Goal: Information Seeking & Learning: Learn about a topic

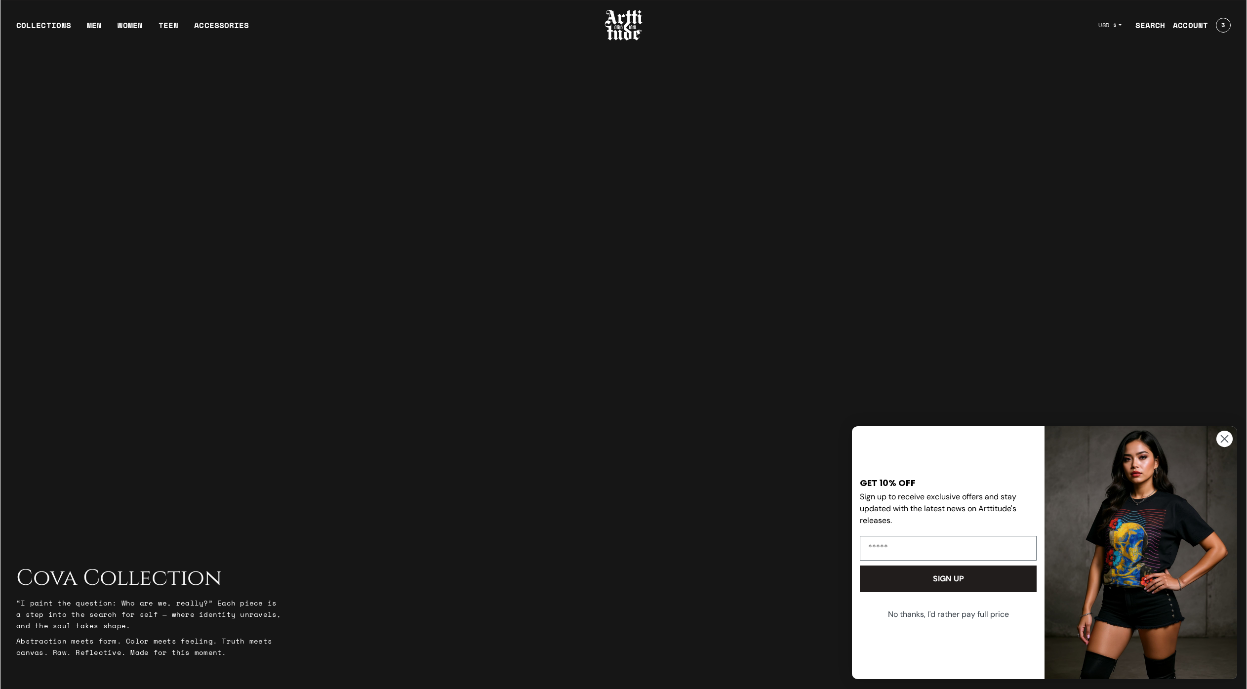
click at [1221, 435] on circle "Close dialog" at bounding box center [1224, 439] width 16 height 16
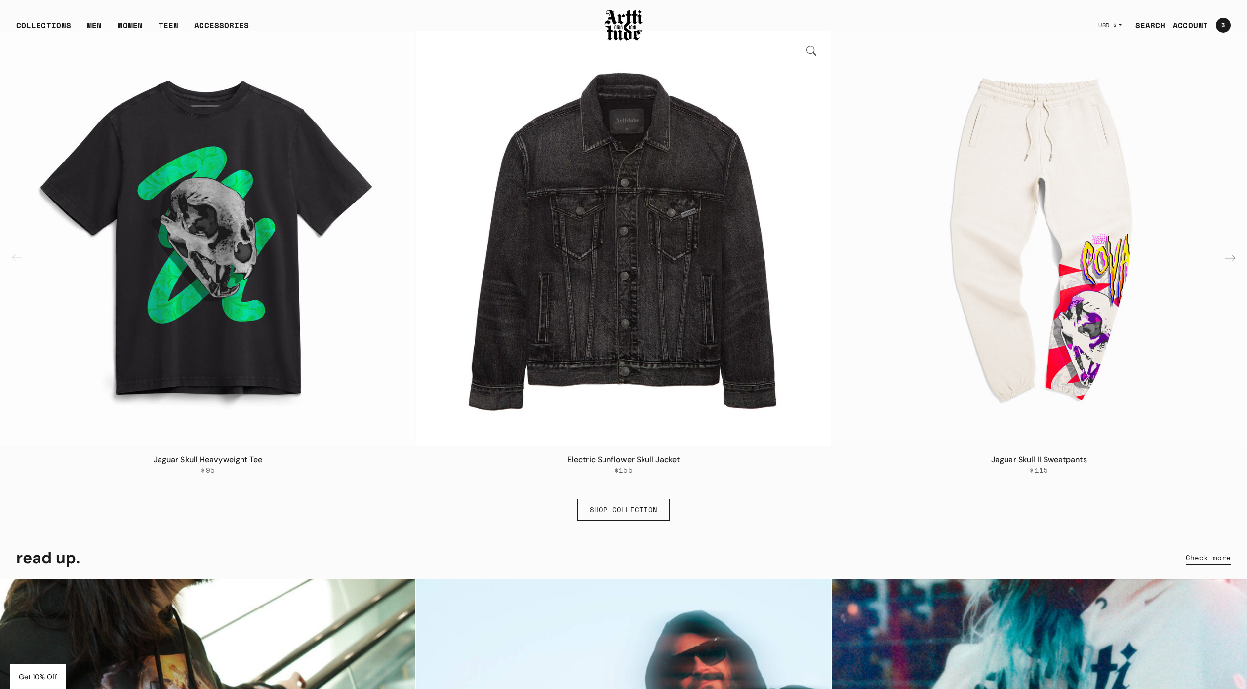
scroll to position [782, 0]
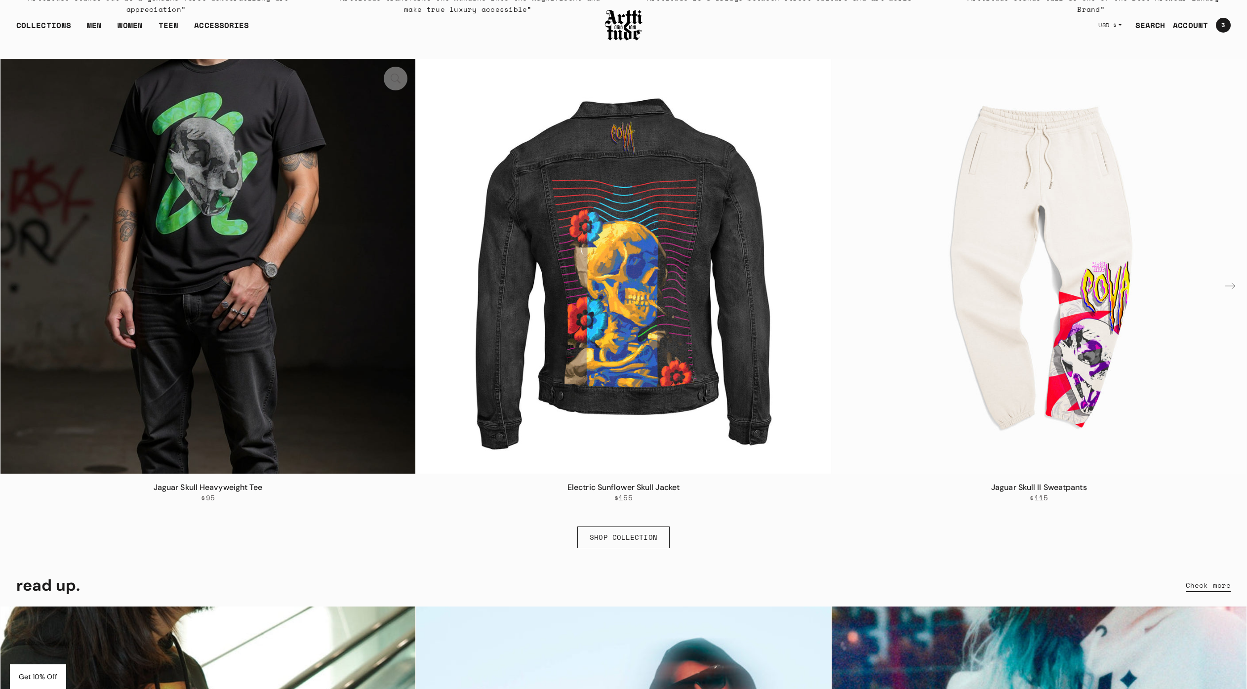
click at [249, 223] on img "1 / 6" at bounding box center [207, 266] width 415 height 415
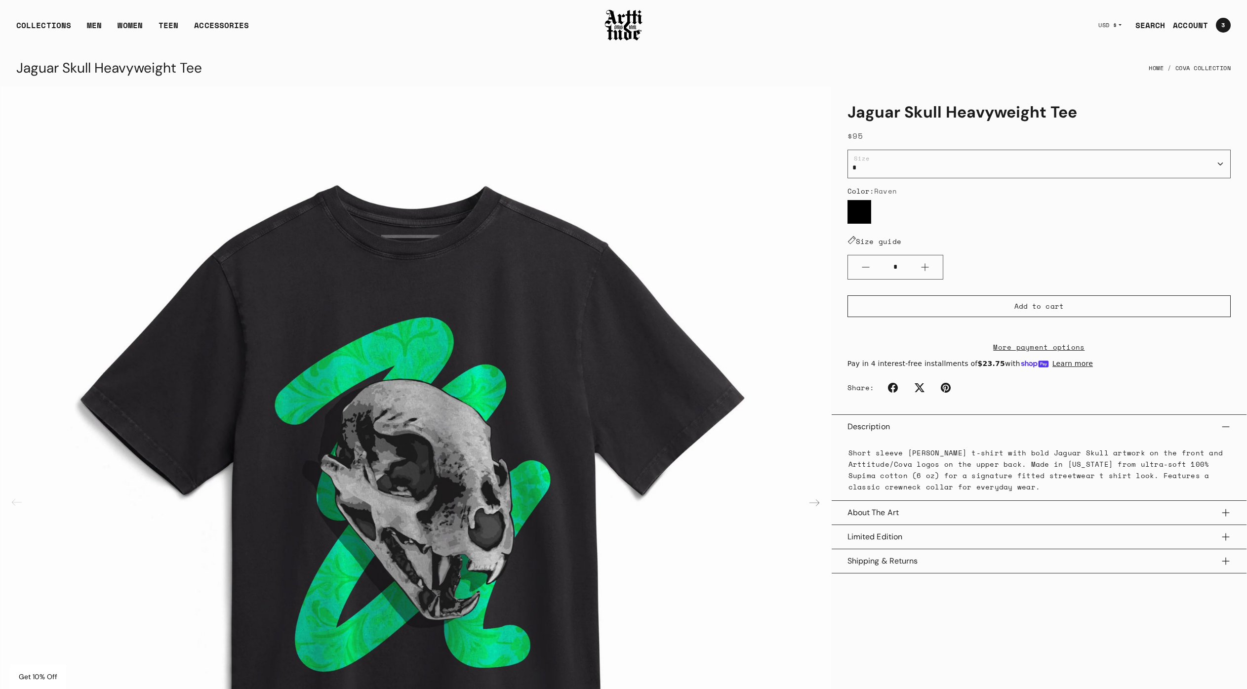
click at [1045, 465] on p "Short sleeve raven black t-shirt with bold Jaguar Skull artwork on the front an…" at bounding box center [1038, 469] width 381 height 45
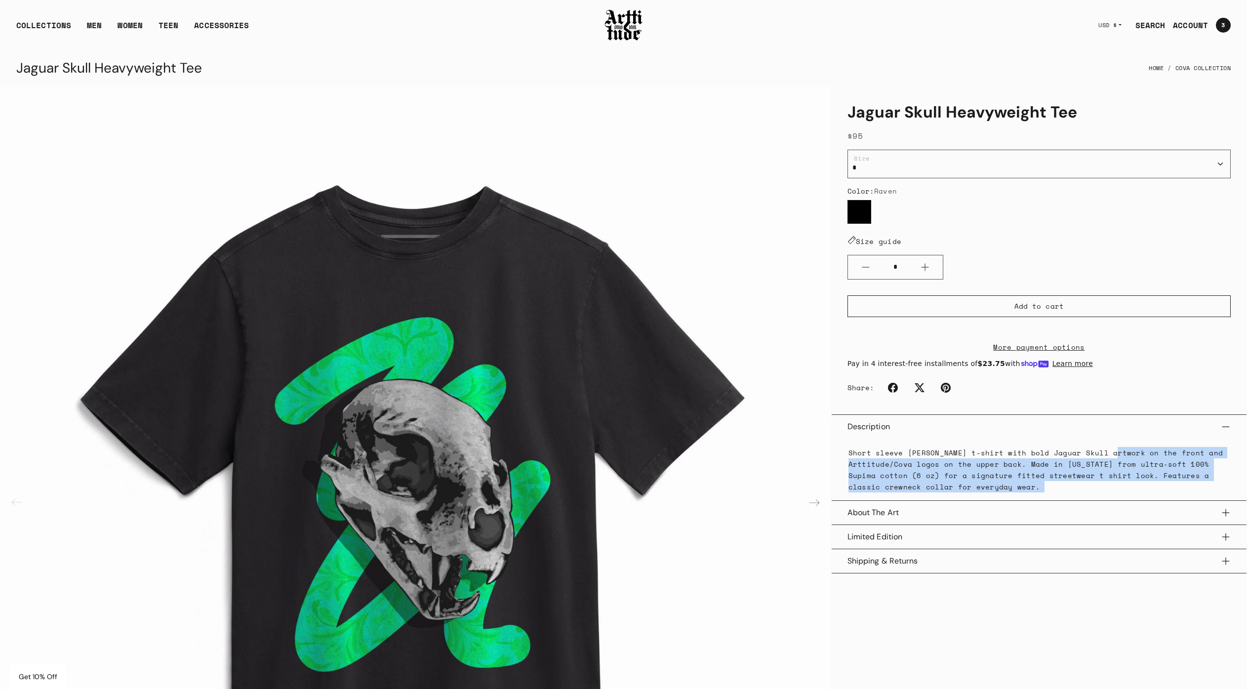
click at [1104, 462] on p "Short sleeve raven black t-shirt with bold Jaguar Skull artwork on the front an…" at bounding box center [1038, 469] width 381 height 45
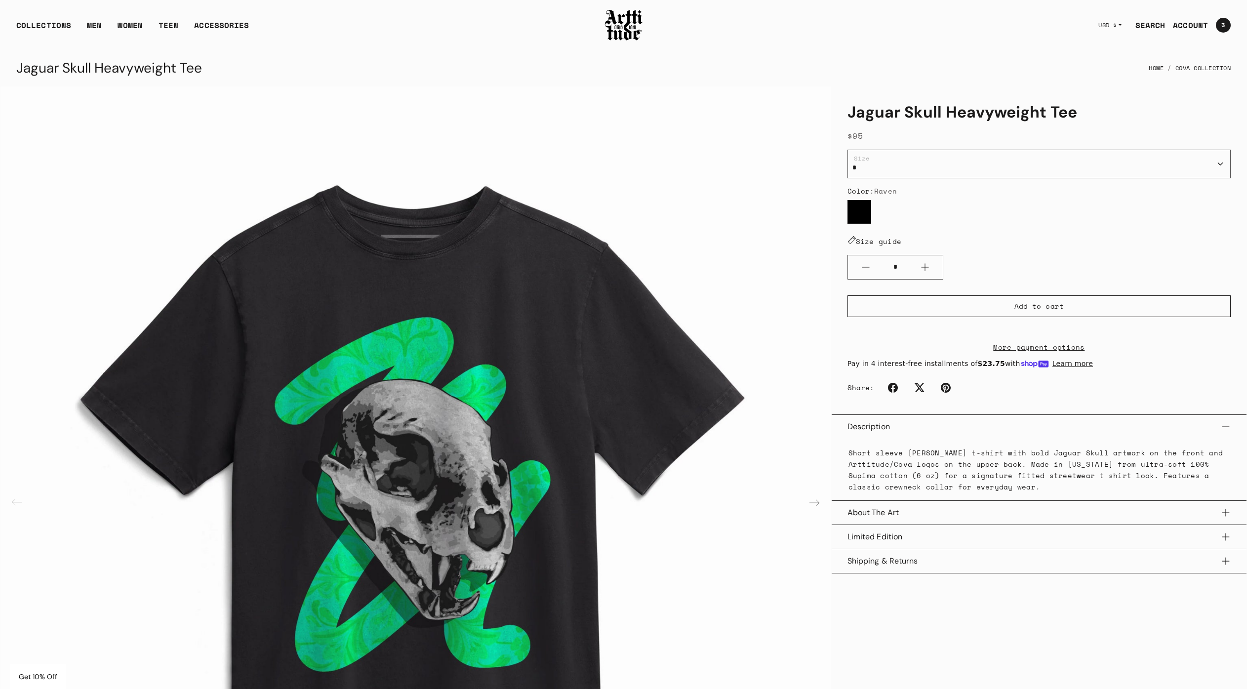
click at [1100, 469] on p "Short sleeve raven black t-shirt with bold Jaguar Skull artwork on the front an…" at bounding box center [1038, 469] width 381 height 45
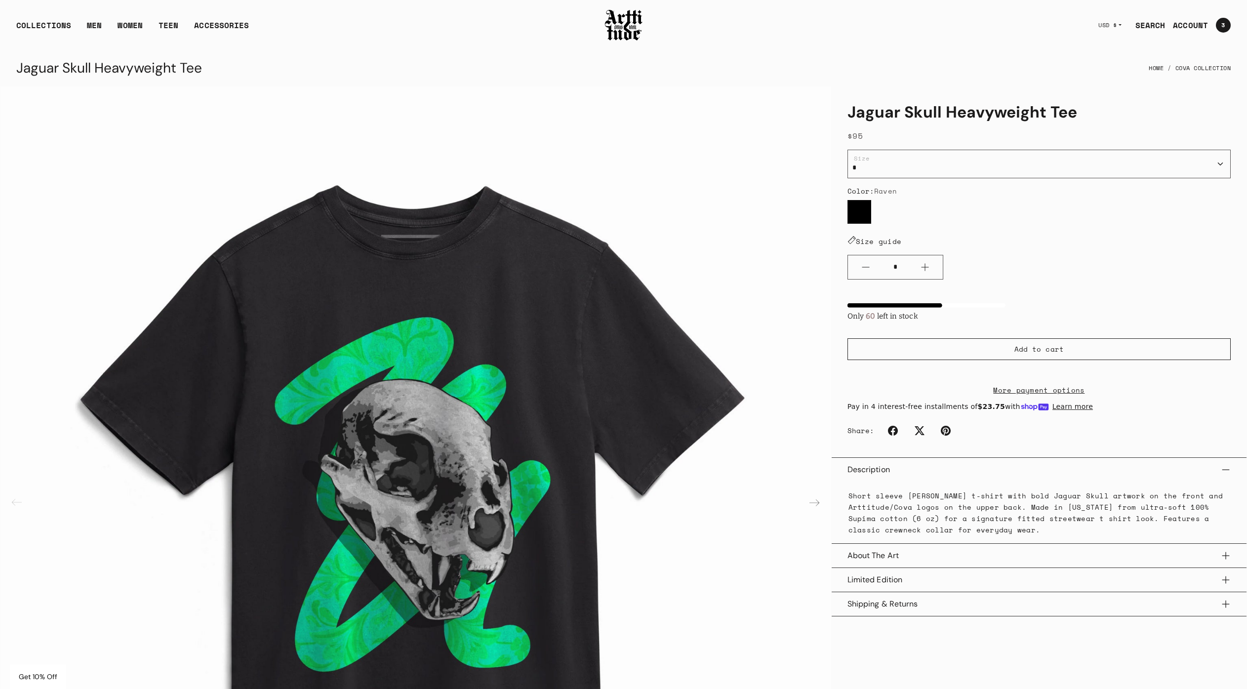
drag, startPoint x: 1174, startPoint y: 470, endPoint x: 1160, endPoint y: 511, distance: 43.7
click at [1161, 511] on div "Description Short sleeve raven black t-shirt with bold Jaguar Skull artwork on …" at bounding box center [1039, 500] width 415 height 86
click at [1004, 530] on p "Short sleeve raven black t-shirt with bold Jaguar Skull artwork on the front an…" at bounding box center [1038, 512] width 381 height 45
click at [1004, 528] on p "Short sleeve raven black t-shirt with bold Jaguar Skull artwork on the front an…" at bounding box center [1038, 512] width 381 height 45
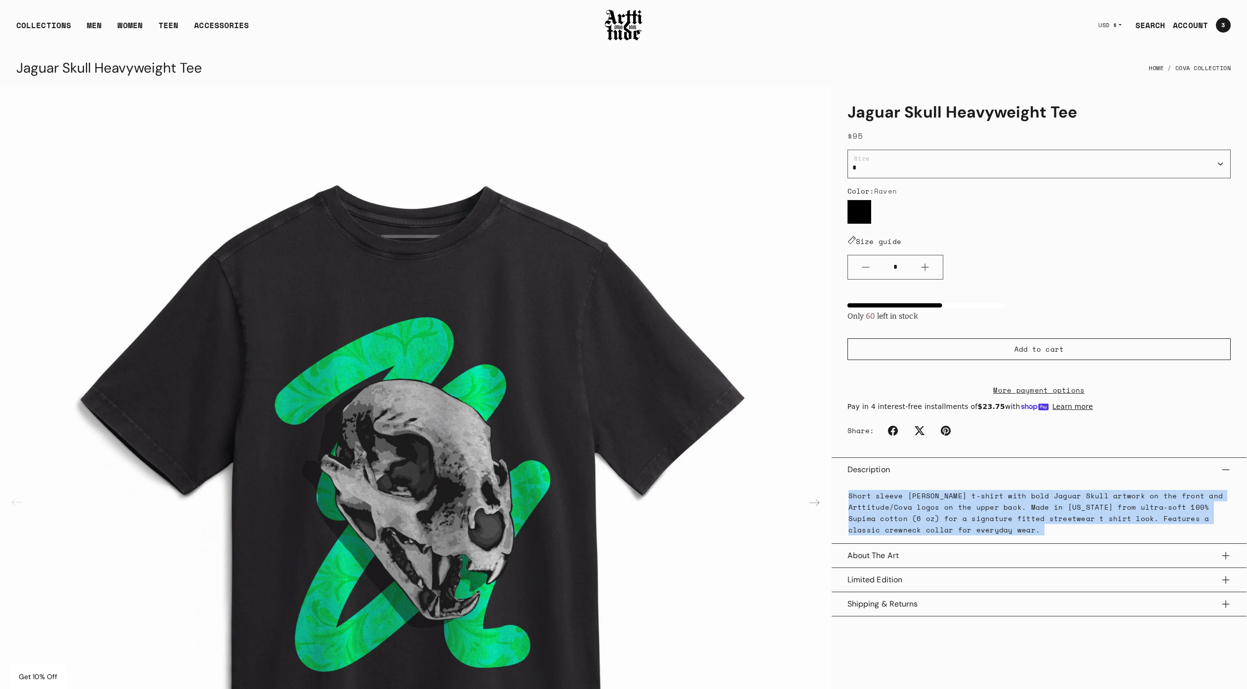
click at [1004, 528] on p "Short sleeve raven black t-shirt with bold Jaguar Skull artwork on the front an…" at bounding box center [1038, 512] width 381 height 45
click at [907, 567] on button "About The Art" at bounding box center [1038, 556] width 383 height 24
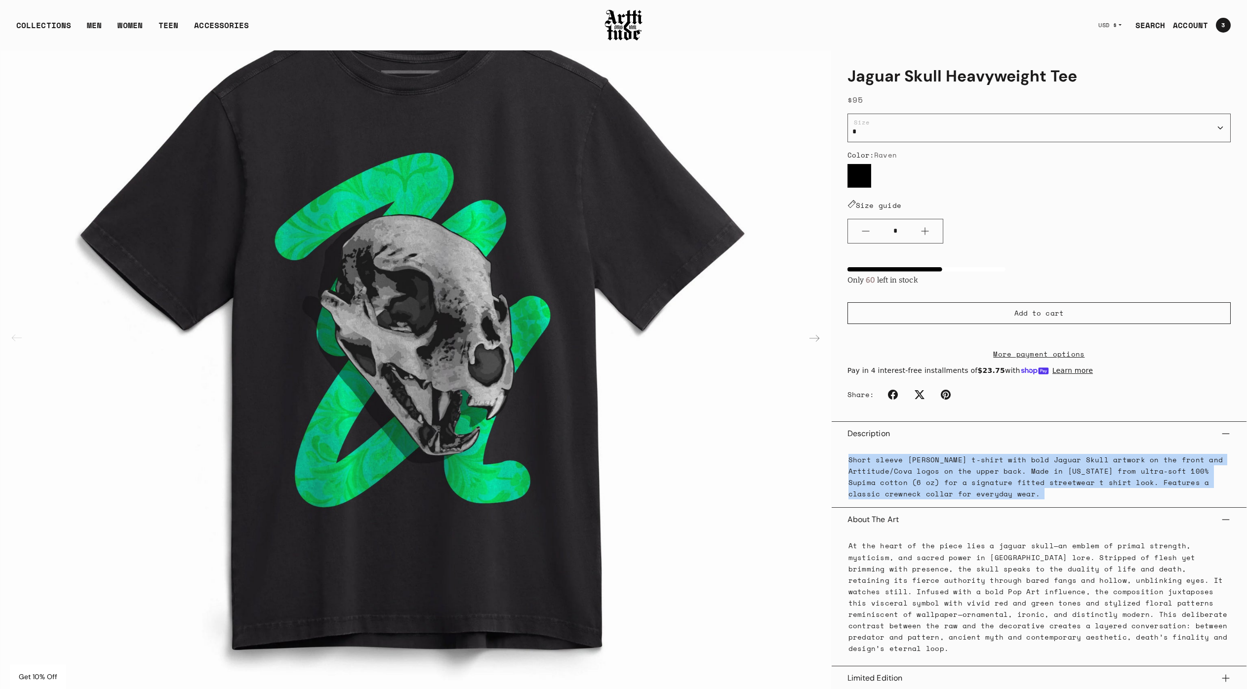
scroll to position [197, 0]
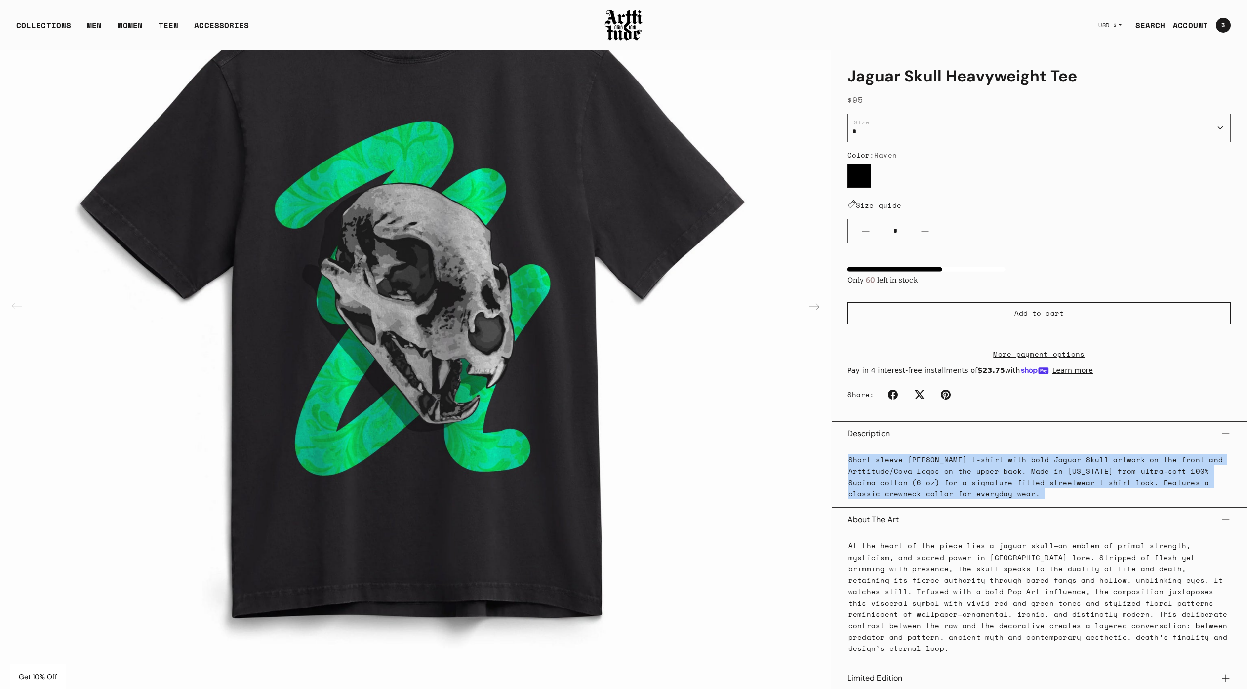
click at [893, 529] on button "About The Art" at bounding box center [1038, 520] width 383 height 24
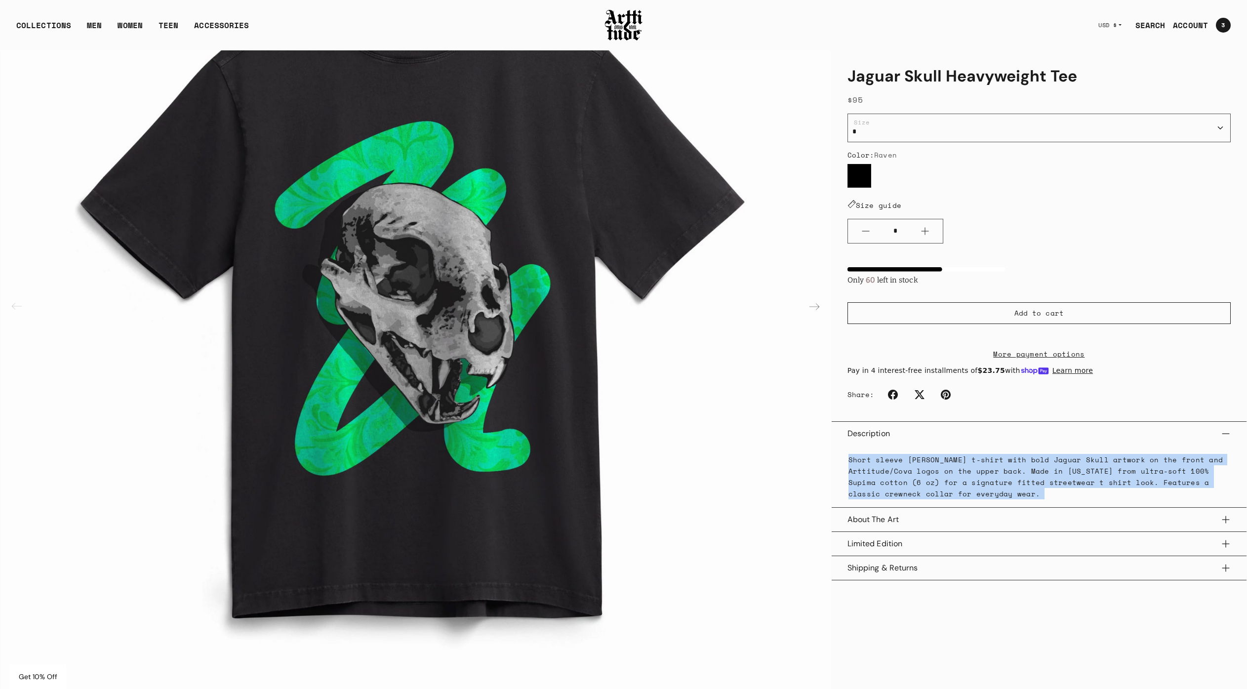
click at [890, 556] on button "Limited Edition" at bounding box center [1038, 544] width 383 height 24
click at [1002, 473] on p "Short sleeve raven black t-shirt with bold Jaguar Skull artwork on the front an…" at bounding box center [1038, 476] width 381 height 45
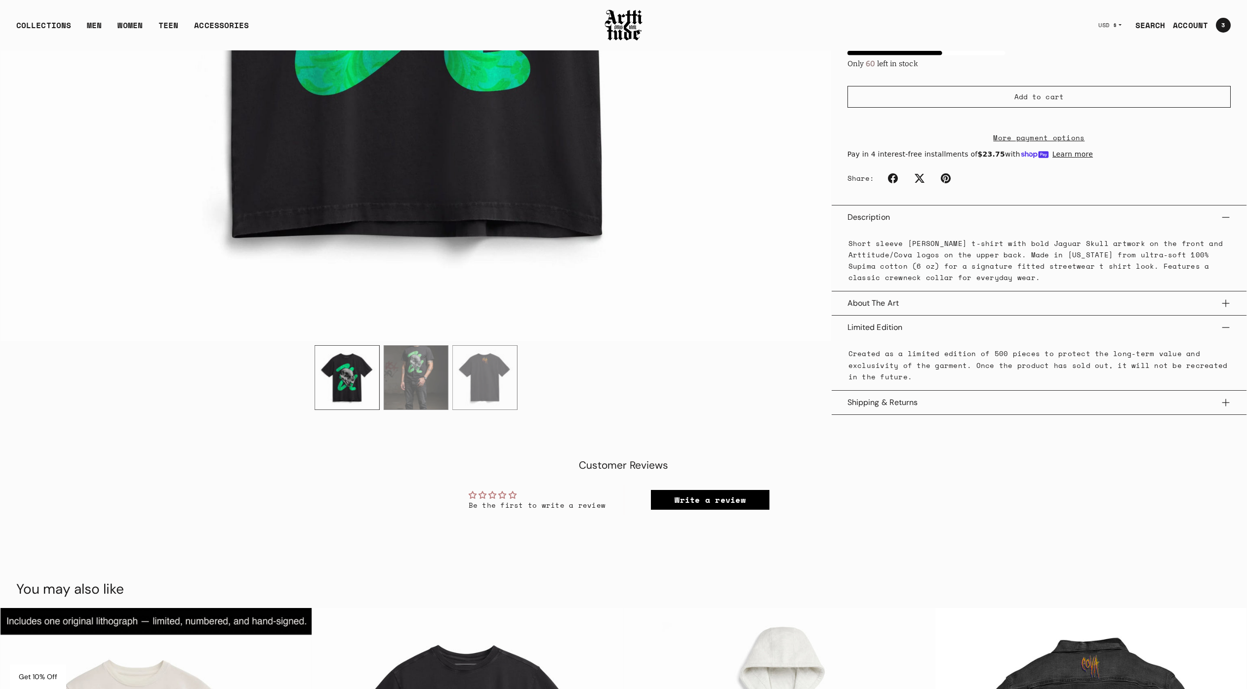
scroll to position [529, 0]
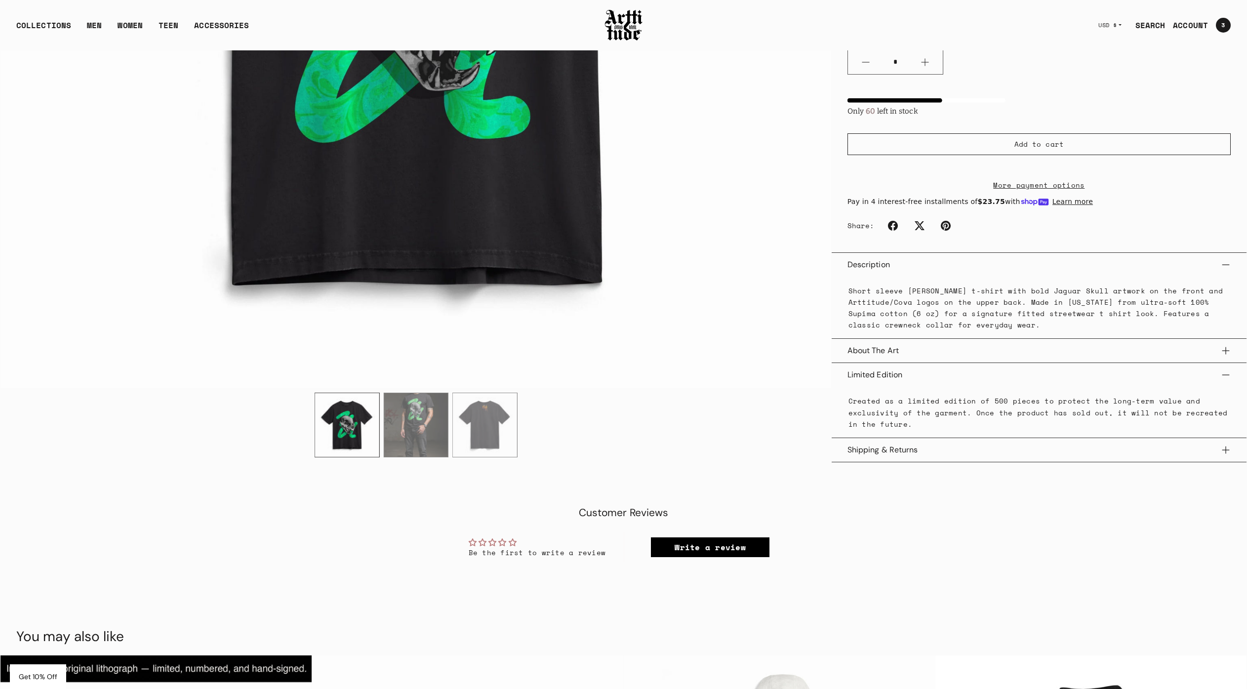
click at [920, 320] on p "Short sleeve raven black t-shirt with bold Jaguar Skull artwork on the front an…" at bounding box center [1038, 307] width 381 height 45
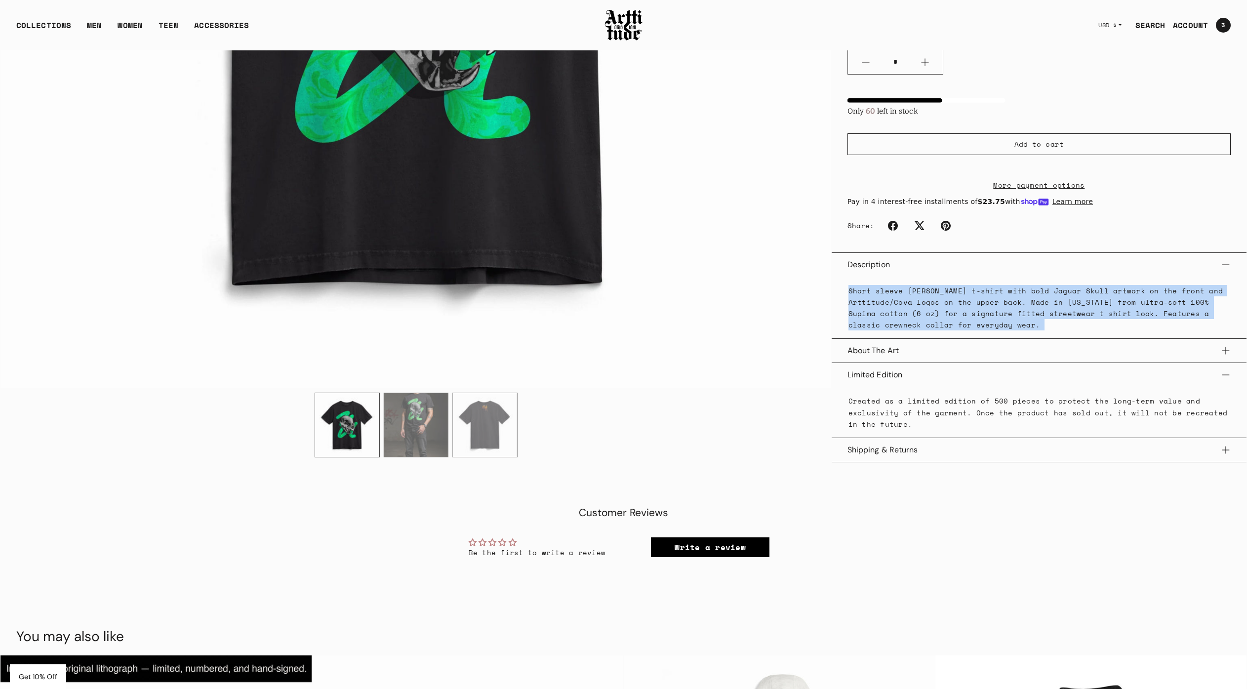
click at [920, 320] on p "Short sleeve raven black t-shirt with bold Jaguar Skull artwork on the front an…" at bounding box center [1038, 307] width 381 height 45
click at [977, 293] on p "Short sleeve raven black t-shirt with bold Jaguar Skull artwork on the front an…" at bounding box center [1038, 307] width 381 height 45
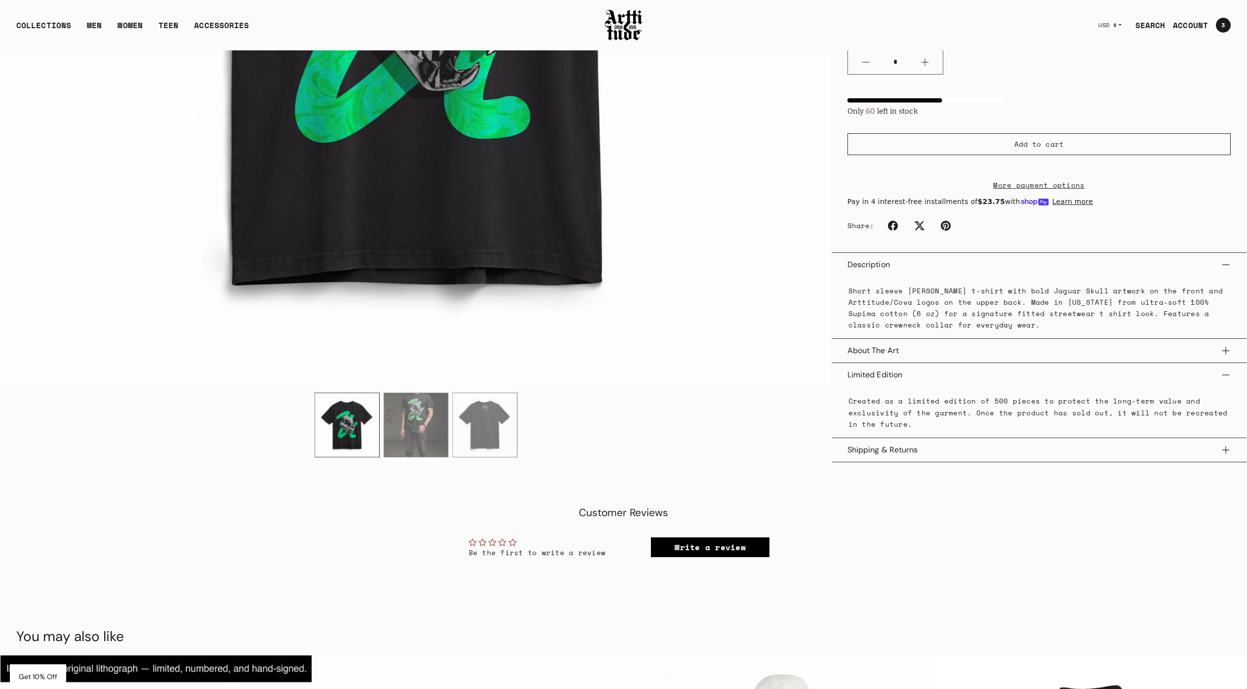
drag, startPoint x: 1142, startPoint y: 302, endPoint x: 1200, endPoint y: 304, distance: 58.3
click at [1200, 304] on p "Short sleeve raven black t-shirt with bold Jaguar Skull artwork on the front an…" at bounding box center [1038, 307] width 381 height 45
drag, startPoint x: 1191, startPoint y: 302, endPoint x: 1130, endPoint y: 298, distance: 60.4
click at [1130, 298] on p "Short sleeve raven black t-shirt with bold Jaguar Skull artwork on the front an…" at bounding box center [1038, 307] width 381 height 45
click at [1129, 301] on p "Short sleeve raven black t-shirt with bold Jaguar Skull artwork on the front an…" at bounding box center [1038, 307] width 381 height 45
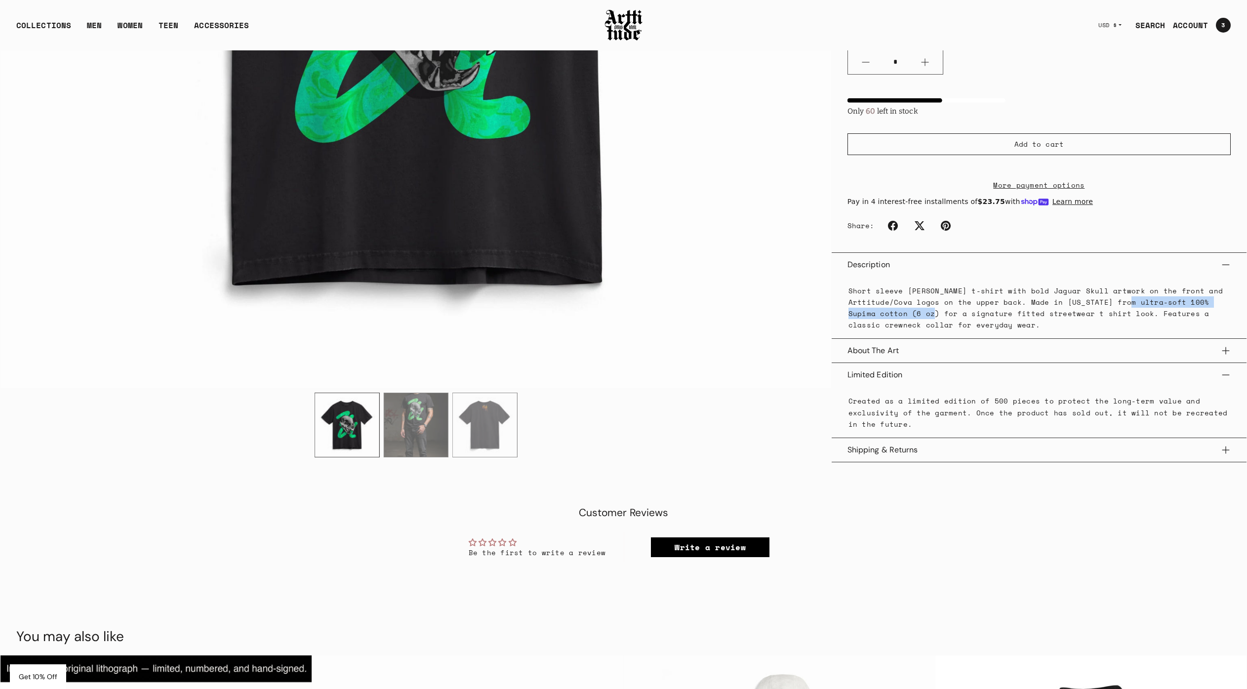
drag, startPoint x: 1126, startPoint y: 303, endPoint x: 911, endPoint y: 311, distance: 215.5
click at [911, 311] on p "Short sleeve raven black t-shirt with bold Jaguar Skull artwork on the front an…" at bounding box center [1038, 307] width 381 height 45
click at [632, 9] on img at bounding box center [624, 25] width 40 height 34
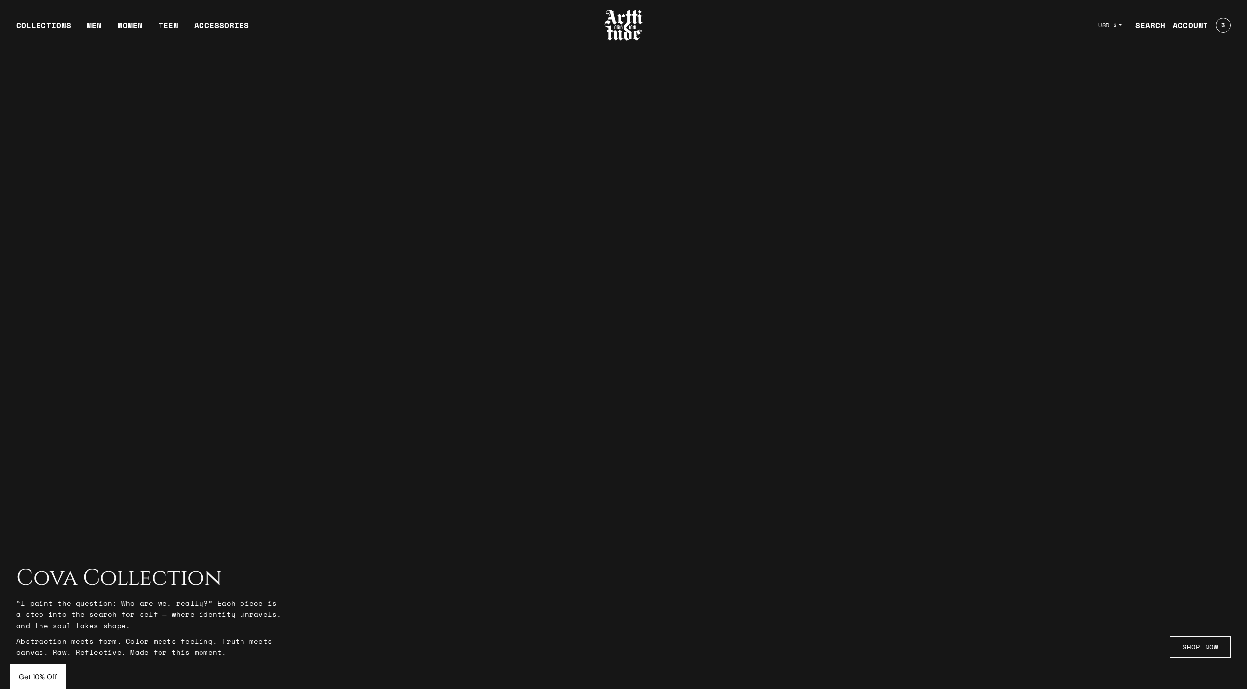
click at [563, 293] on div at bounding box center [623, 344] width 1247 height 689
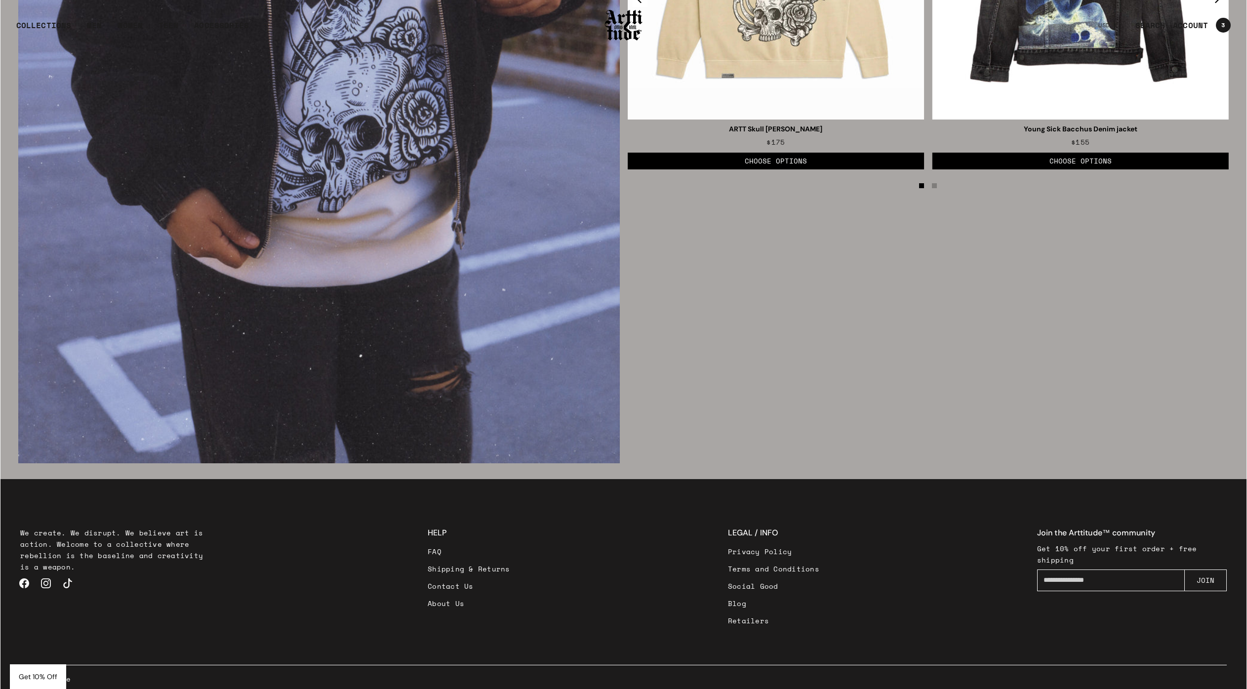
scroll to position [2366, 0]
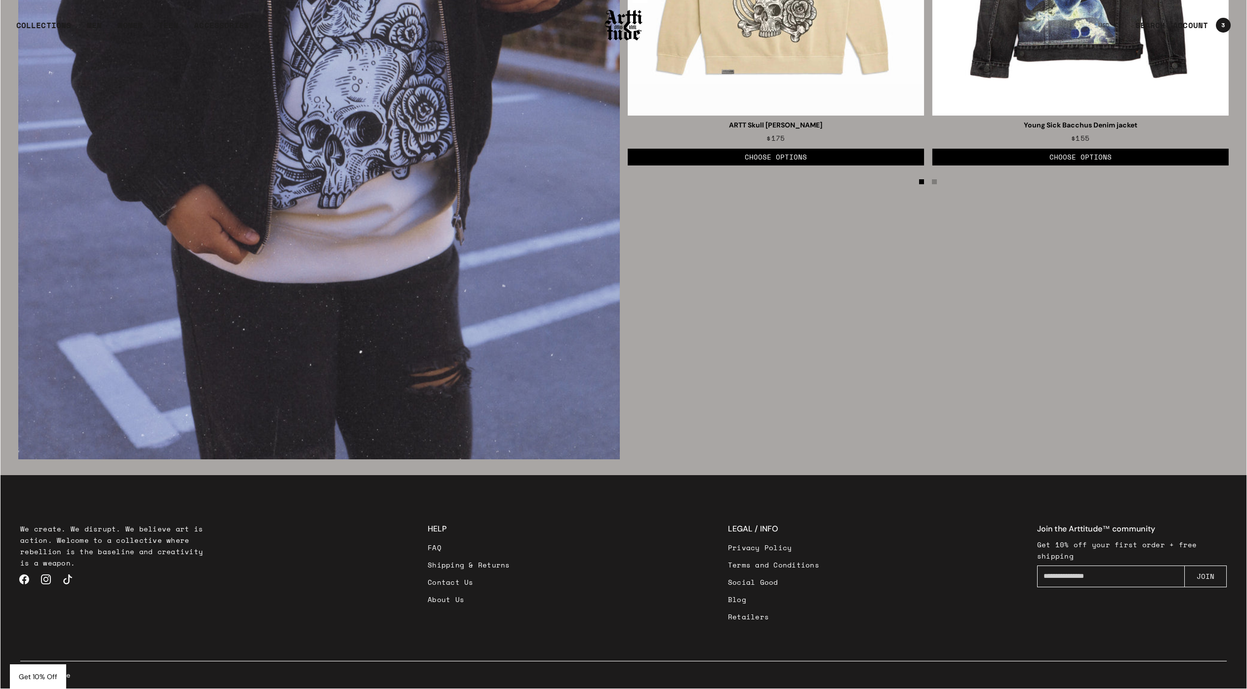
click at [91, 532] on p "We create. We disrupt. We believe art is action. Welcome to a collective where …" at bounding box center [115, 545] width 190 height 45
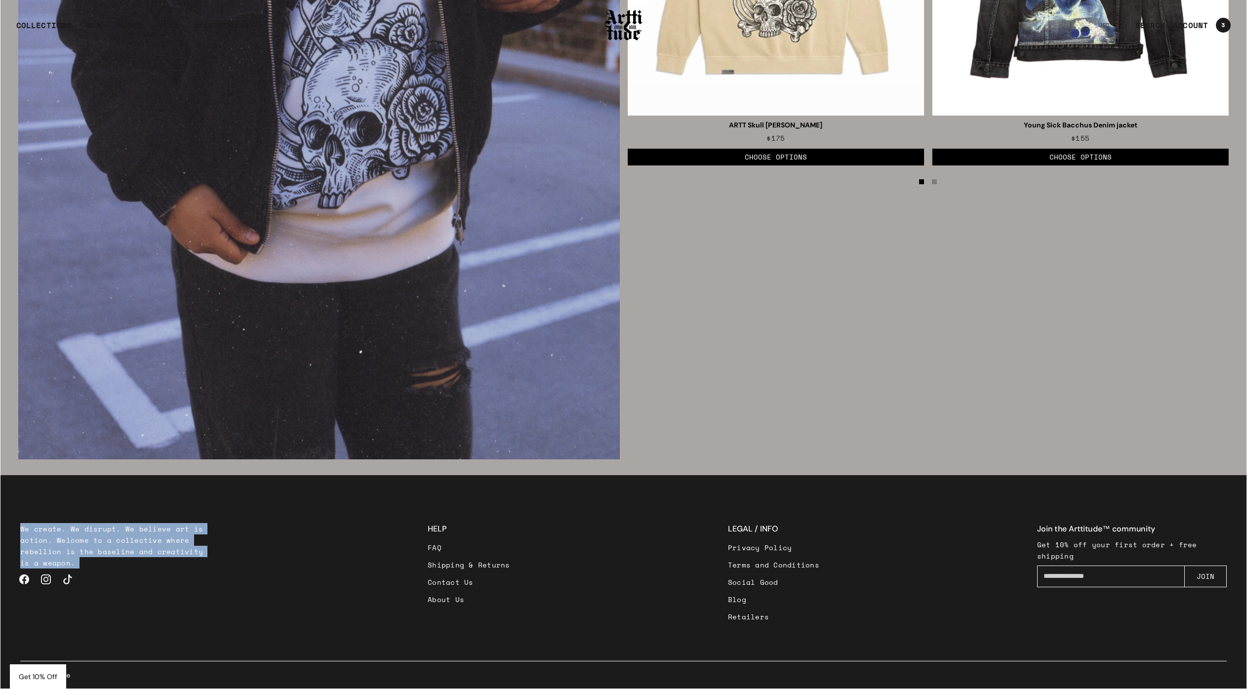
click at [91, 532] on p "We create. We disrupt. We believe art is action. Welcome to a collective where …" at bounding box center [115, 545] width 190 height 45
click at [28, 533] on p "We create. We disrupt. We believe art is action. Welcome to a collective where …" at bounding box center [115, 545] width 190 height 45
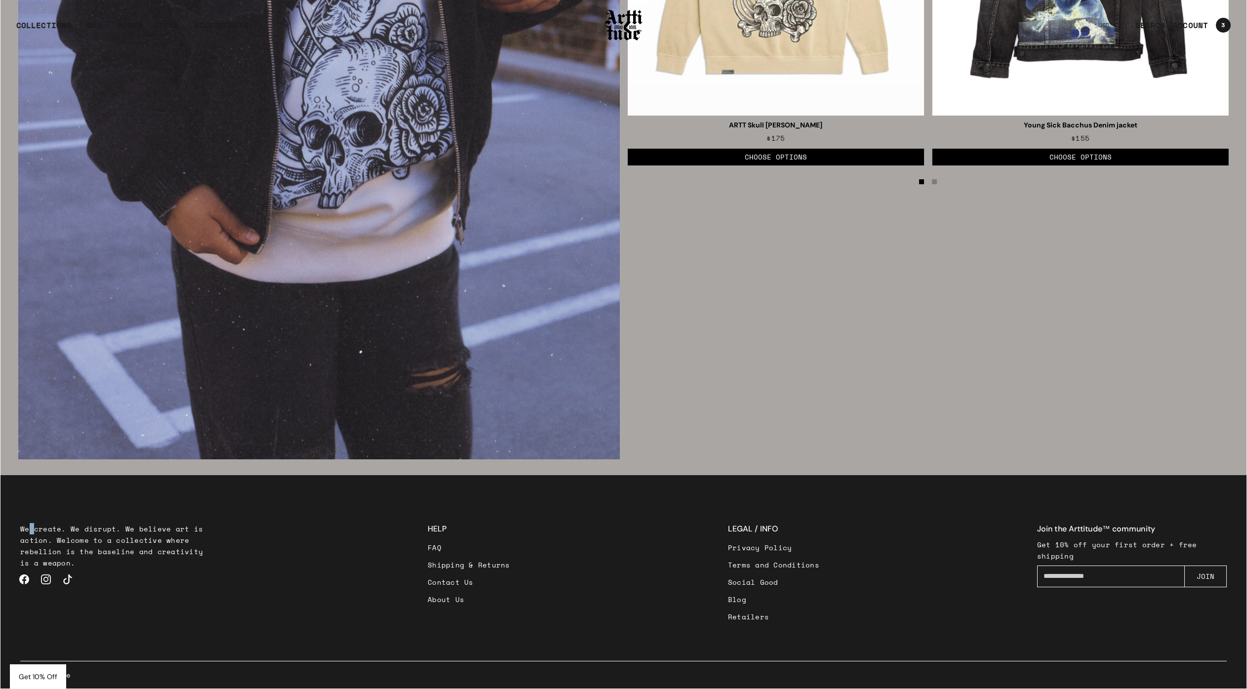
click at [28, 533] on p "We create. We disrupt. We believe art is action. Welcome to a collective where …" at bounding box center [115, 545] width 190 height 45
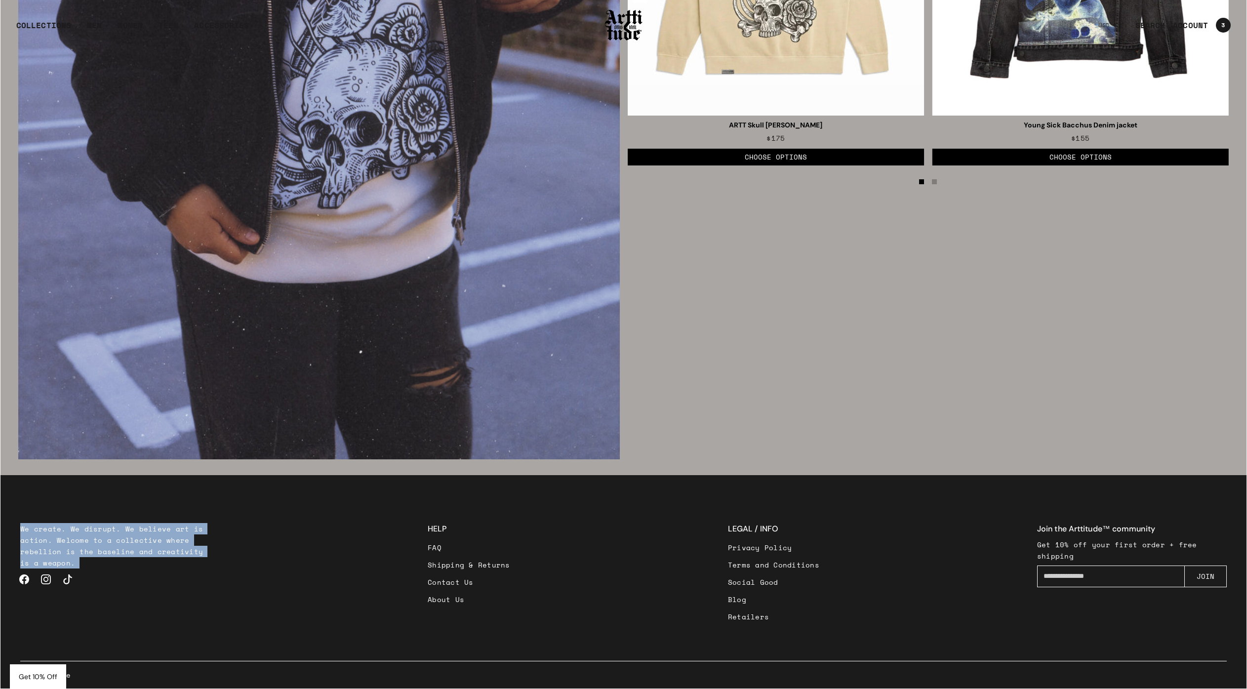
click at [28, 533] on p "We create. We disrupt. We believe art is action. Welcome to a collective where …" at bounding box center [115, 545] width 190 height 45
click at [108, 527] on p "We create. We disrupt. We believe art is action. Welcome to a collective where …" at bounding box center [115, 545] width 190 height 45
drag, startPoint x: 48, startPoint y: 542, endPoint x: 8, endPoint y: 533, distance: 41.6
click at [8, 533] on div "We create. We disrupt. We believe art is action. Welcome to a collective where …" at bounding box center [623, 606] width 1238 height 166
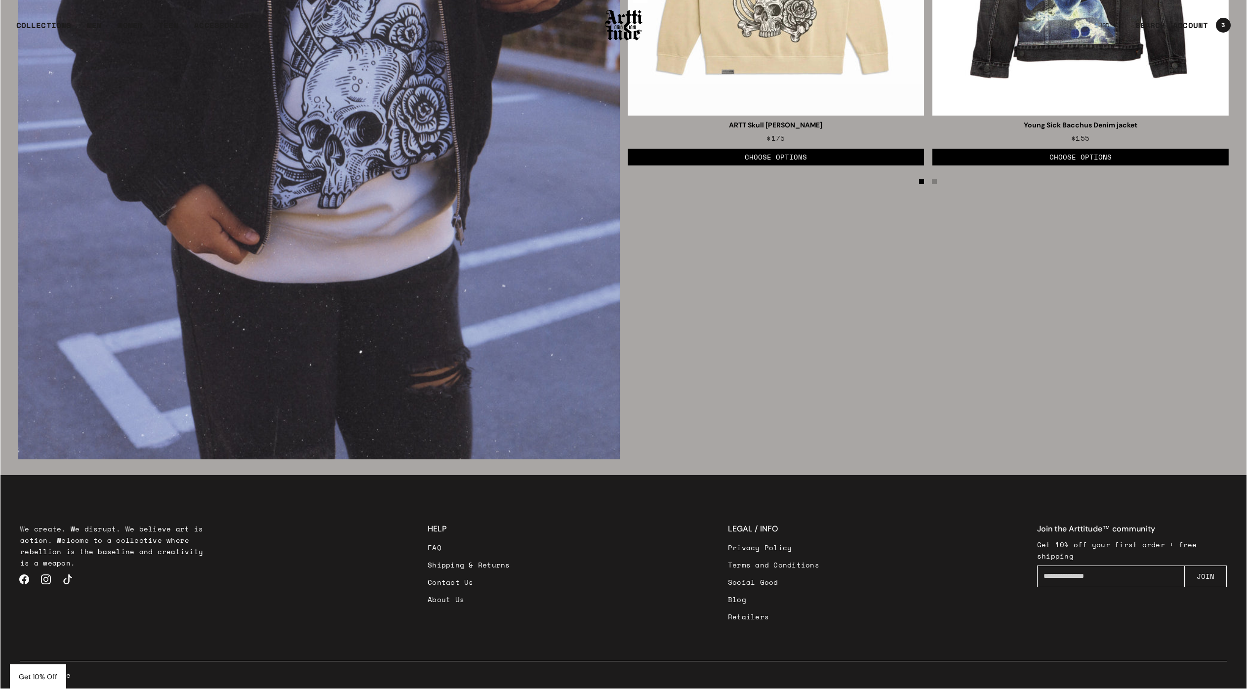
click at [51, 540] on p "We create. We disrupt. We believe art is action. Welcome to a collective where …" at bounding box center [115, 545] width 190 height 45
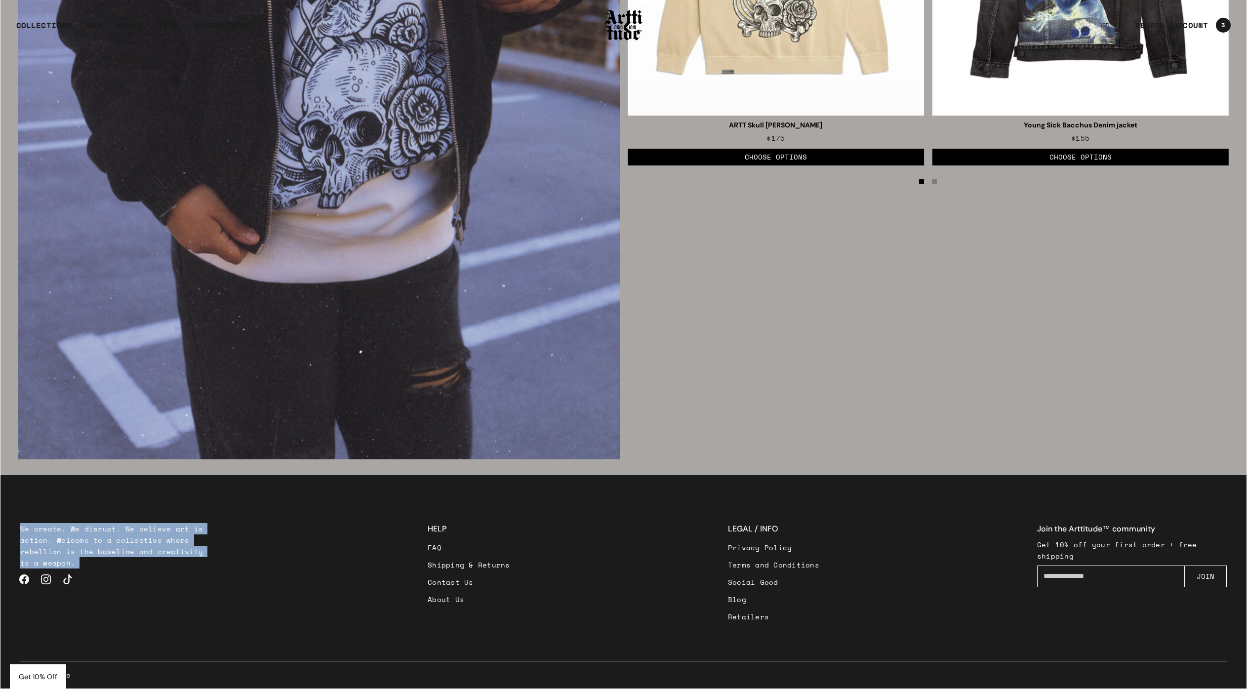
click at [51, 540] on p "We create. We disrupt. We believe art is action. Welcome to a collective where …" at bounding box center [115, 545] width 190 height 45
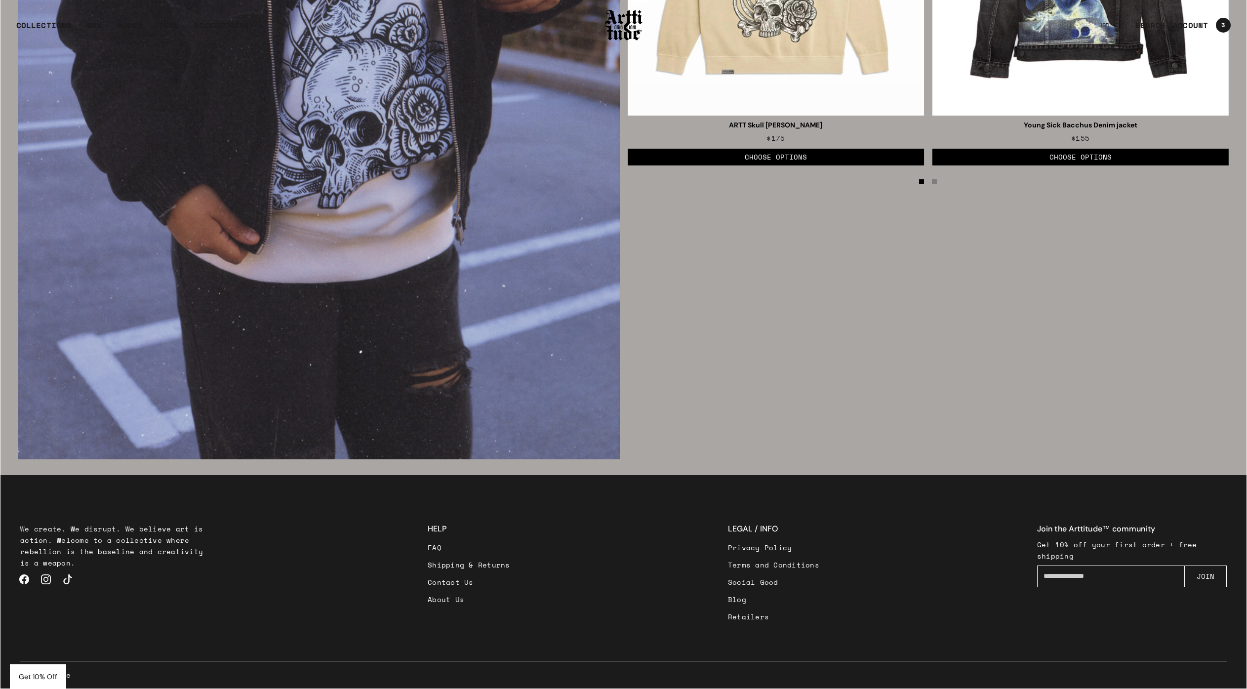
click at [93, 545] on p "We create. We disrupt. We believe art is action. Welcome to a collective where …" at bounding box center [115, 545] width 190 height 45
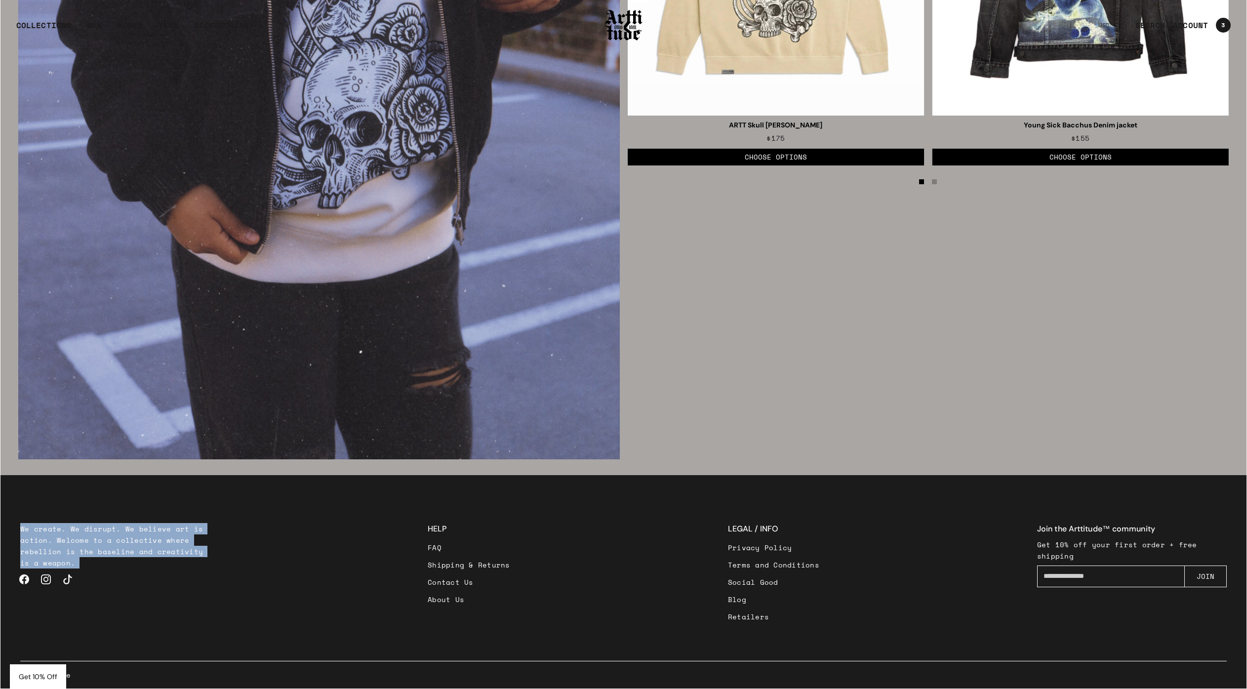
click at [93, 545] on p "We create. We disrupt. We believe art is action. Welcome to a collective where …" at bounding box center [115, 545] width 190 height 45
click at [110, 548] on p "We create. We disrupt. We believe art is action. Welcome to a collective where …" at bounding box center [115, 545] width 190 height 45
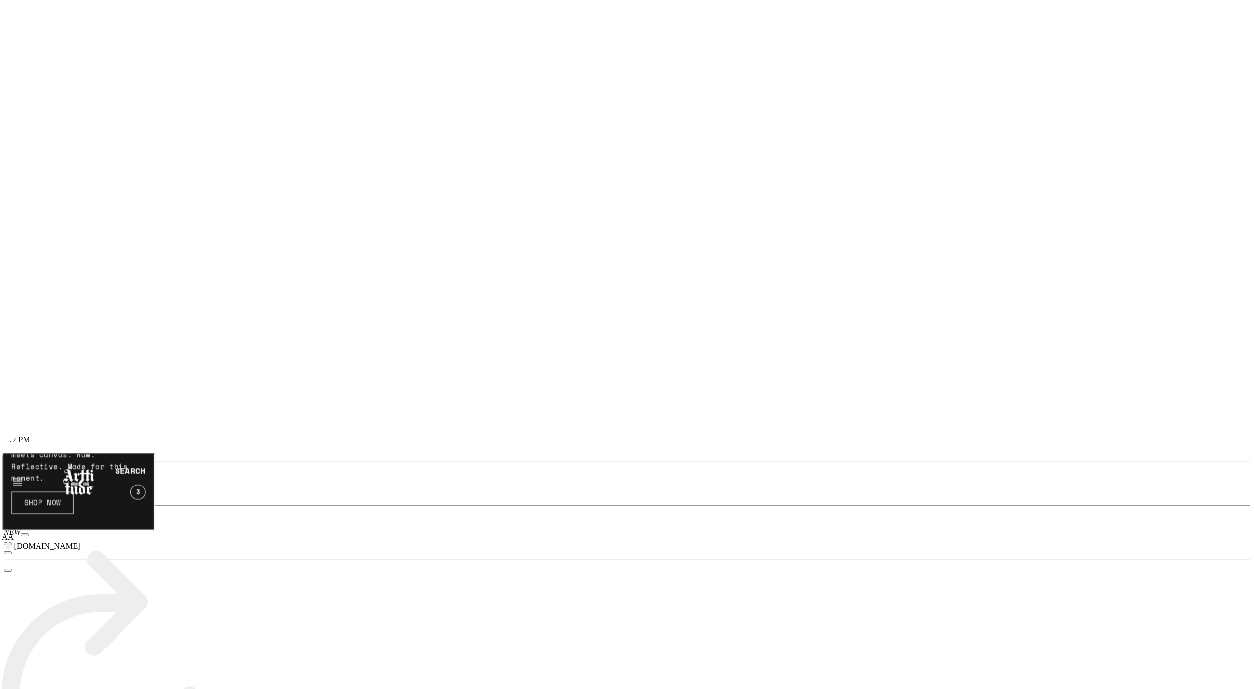
scroll to position [0, 0]
click at [57, 421] on p "“I paint the question: Who are we, really?” Each piece is a step into the searc…" at bounding box center [75, 387] width 131 height 69
click at [50, 421] on p "“I paint the question: Who are we, really?” Each piece is a step into the searc…" at bounding box center [75, 387] width 131 height 69
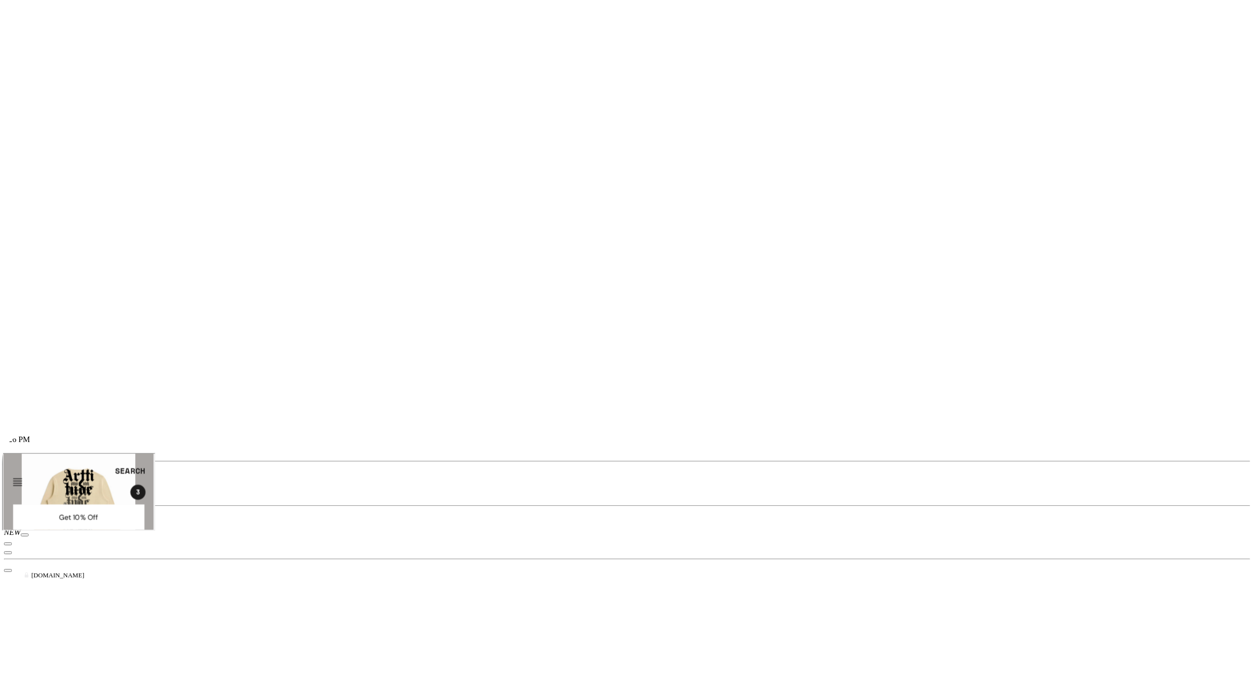
scroll to position [1019, 0]
click at [8, 464] on icon "button" at bounding box center [8, 464] width 0 height 0
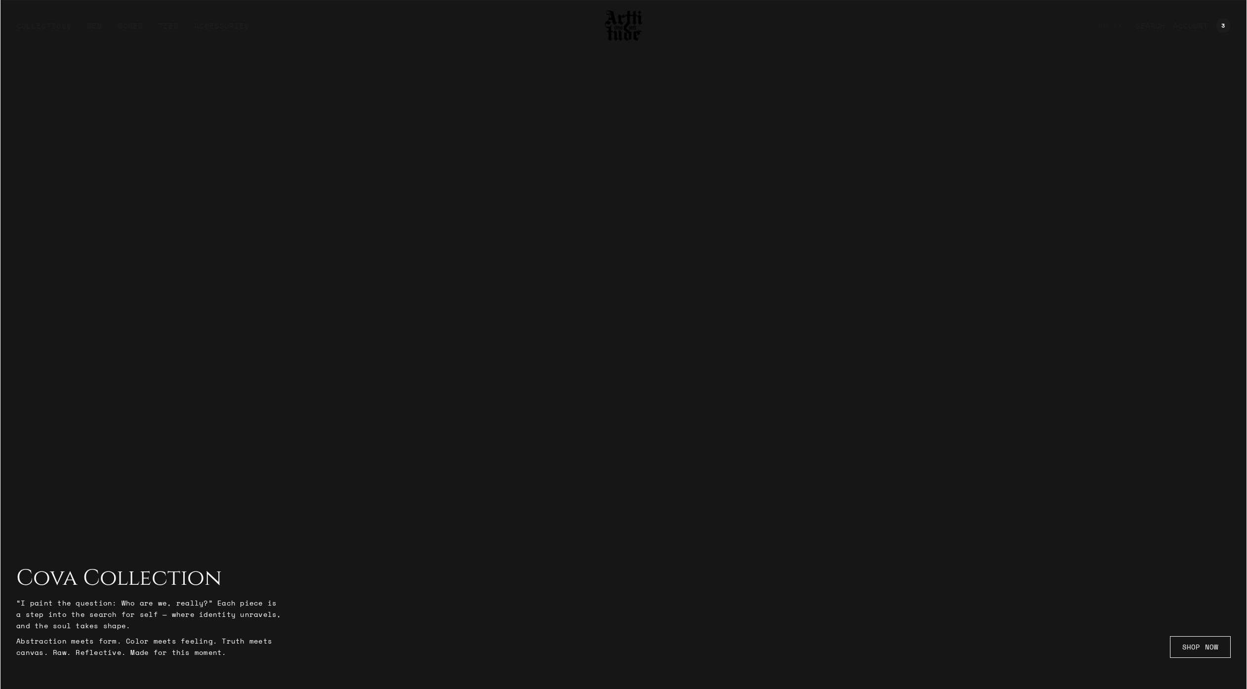
scroll to position [653, 0]
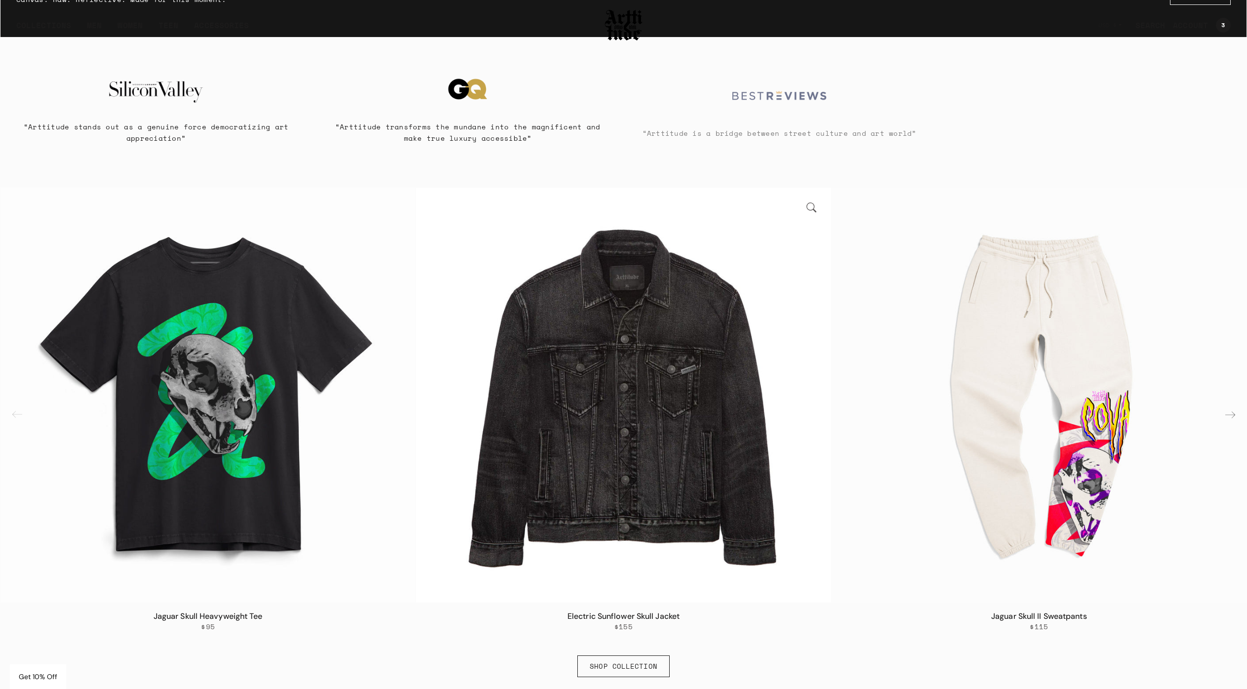
click at [663, 366] on img "2 / 6" at bounding box center [623, 395] width 415 height 415
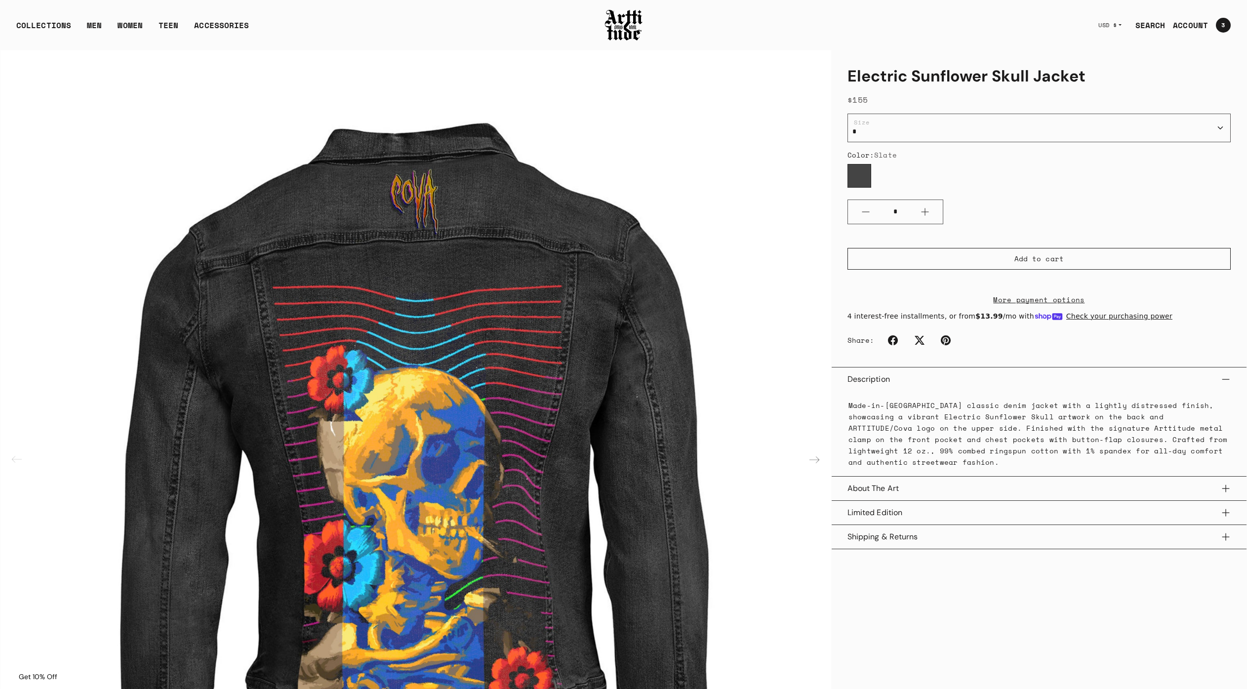
scroll to position [16, 0]
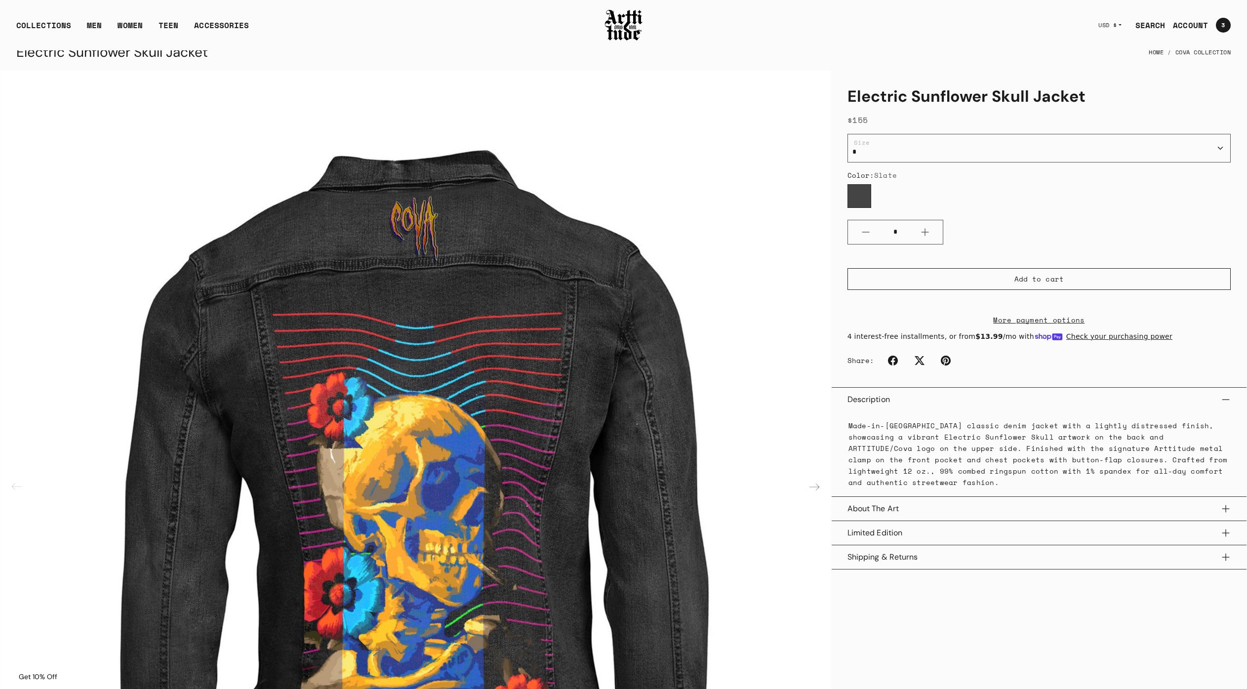
click at [891, 502] on button "About The Art" at bounding box center [1038, 509] width 383 height 24
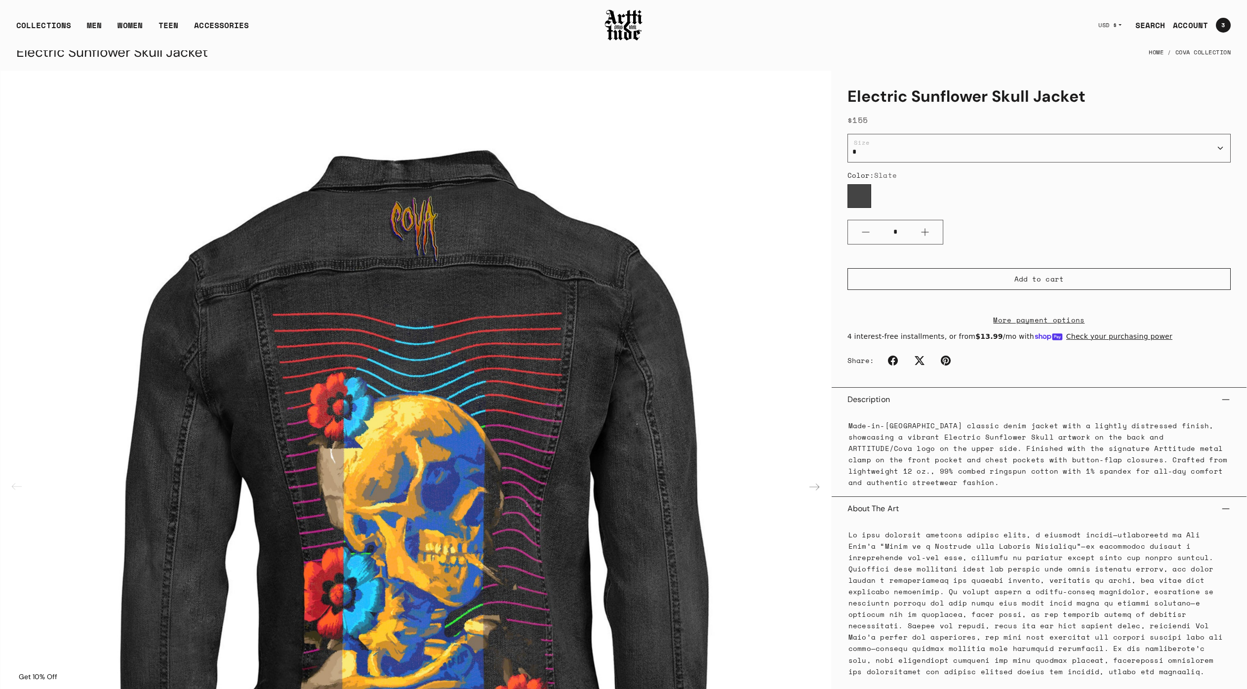
scroll to position [221, 0]
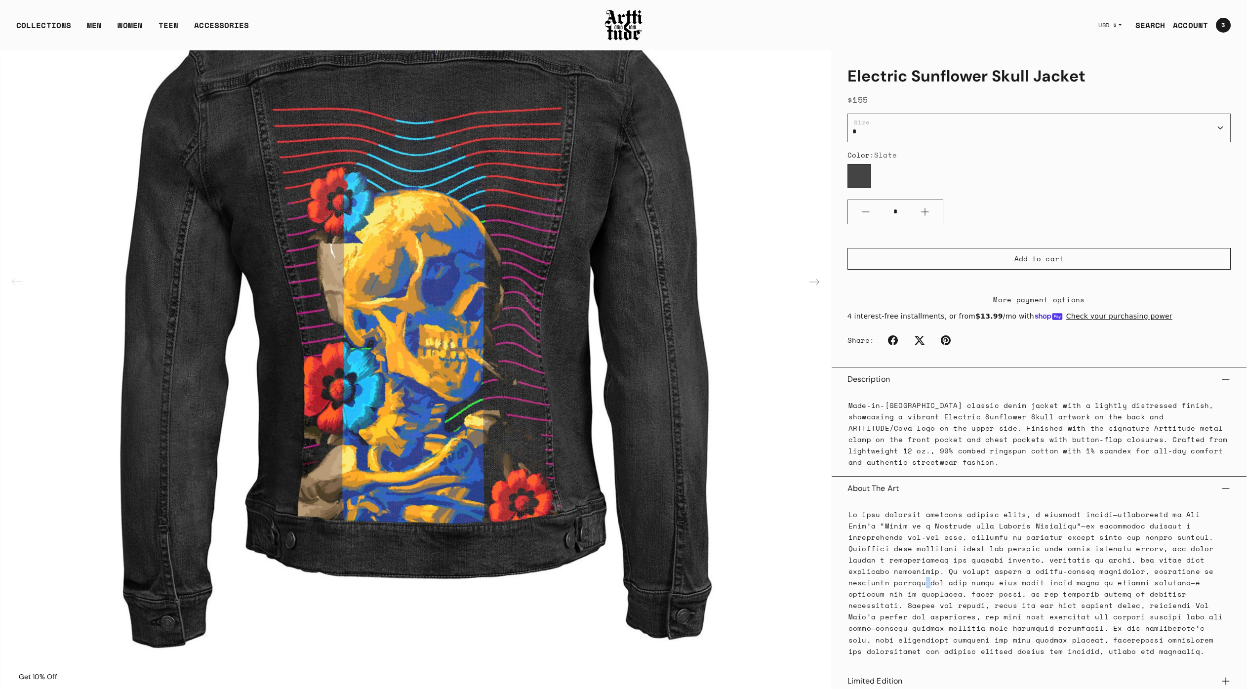
click at [881, 587] on p at bounding box center [1038, 583] width 381 height 148
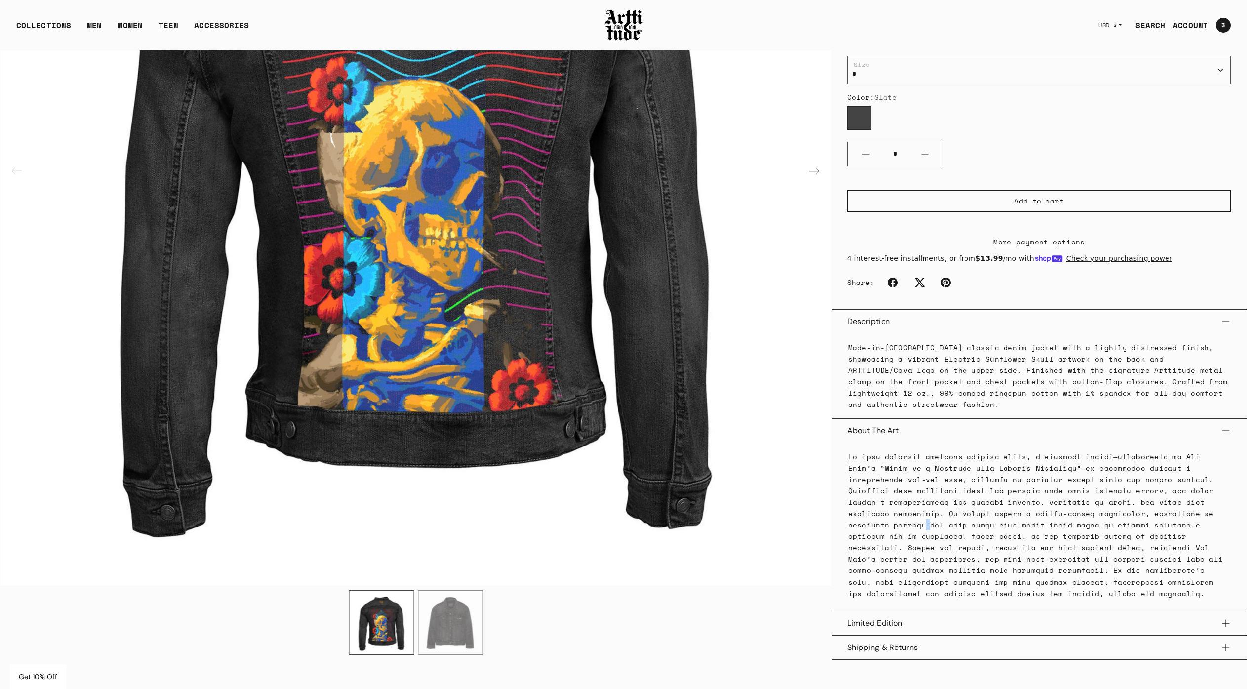
scroll to position [409, 0]
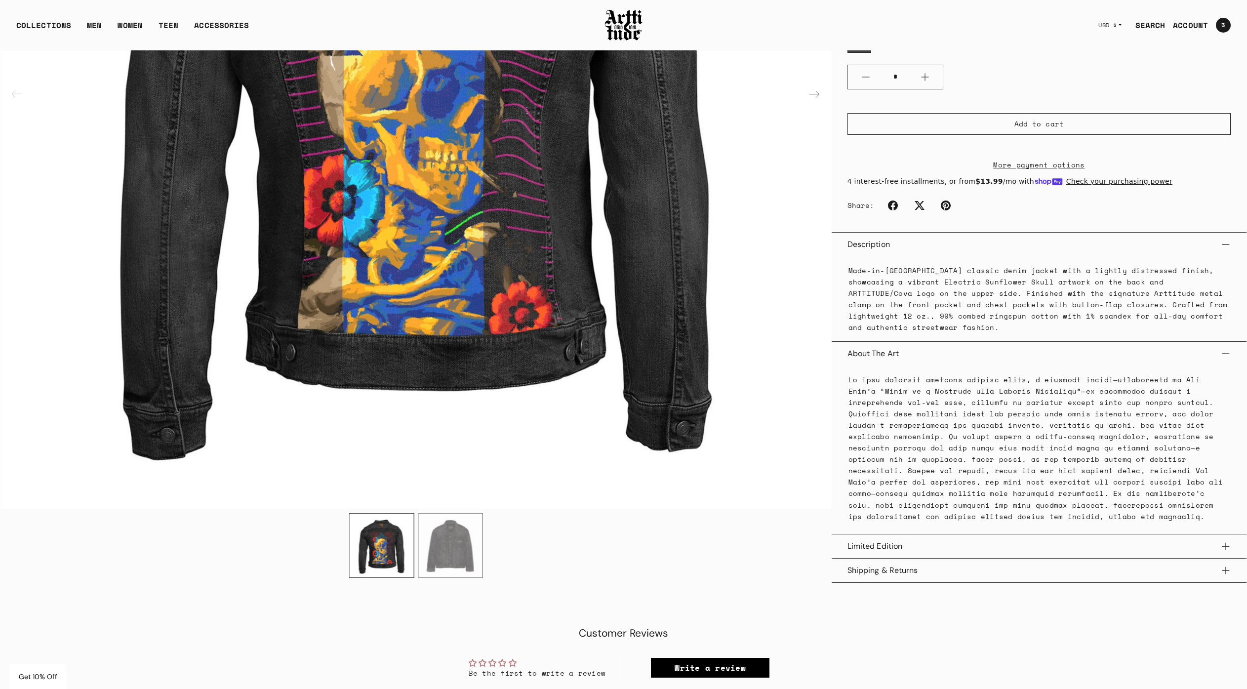
click at [868, 292] on p "Made-in-[GEOGRAPHIC_DATA] classic denim jacket with a lightly distressed finish…" at bounding box center [1038, 298] width 381 height 69
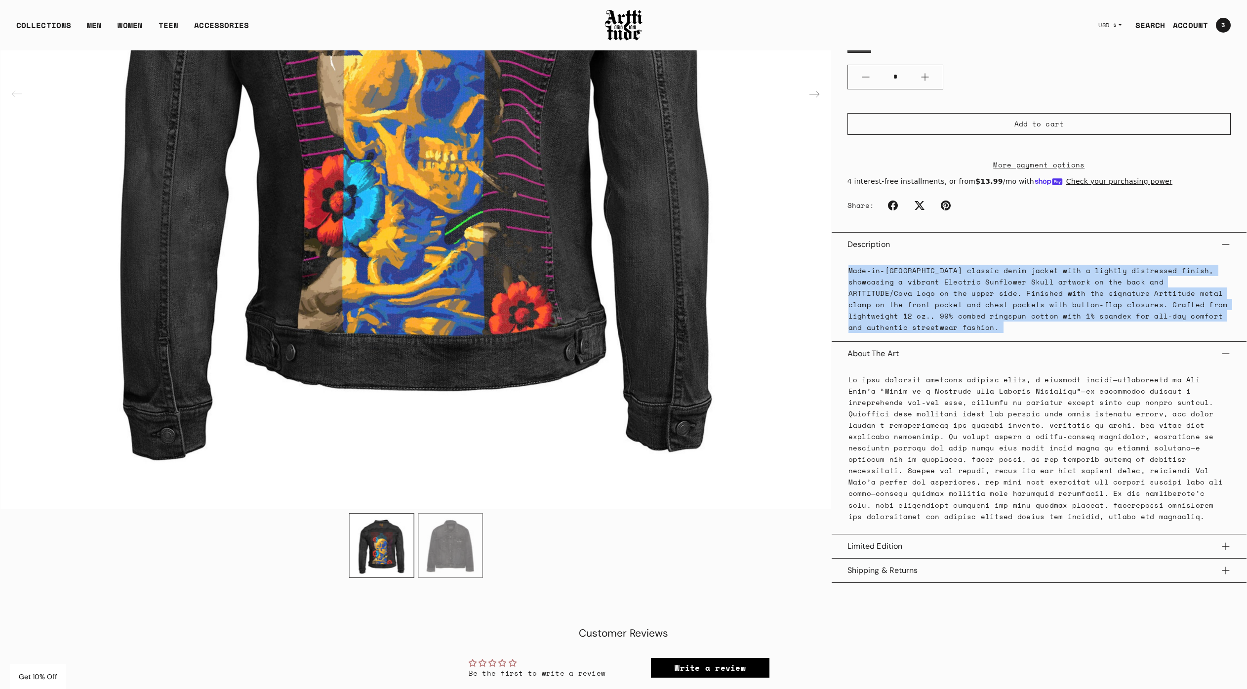
click at [868, 292] on p "Made-in-[GEOGRAPHIC_DATA] classic denim jacket with a lightly distressed finish…" at bounding box center [1038, 298] width 381 height 69
click at [865, 301] on p "Made-in-[GEOGRAPHIC_DATA] classic denim jacket with a lightly distressed finish…" at bounding box center [1038, 298] width 381 height 69
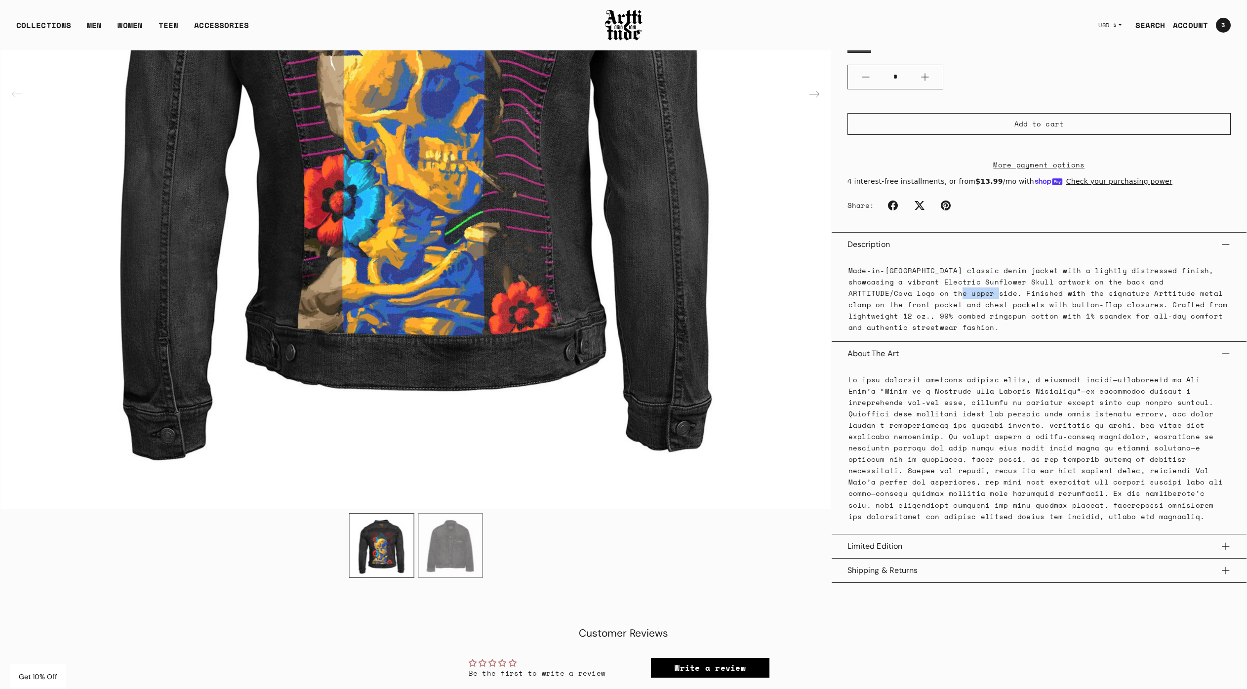
click at [865, 301] on p "Made-in-[GEOGRAPHIC_DATA] classic denim jacket with a lightly distressed finish…" at bounding box center [1038, 298] width 381 height 69
click at [893, 395] on p at bounding box center [1038, 447] width 381 height 148
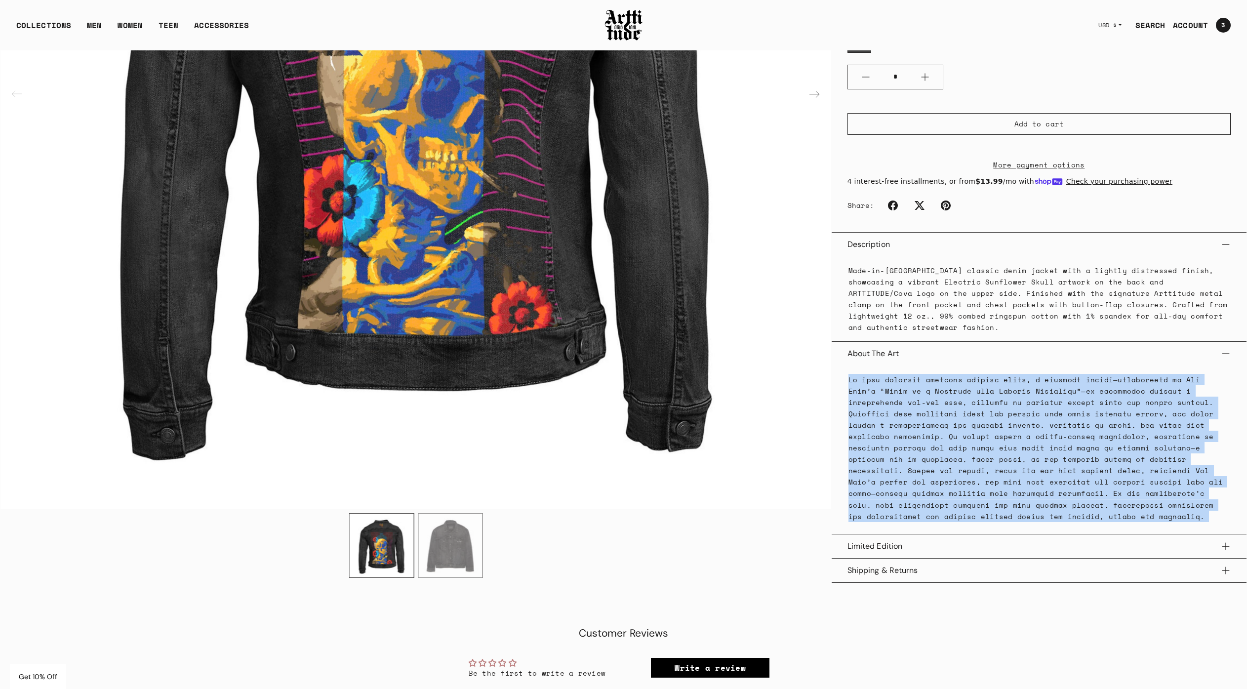
click at [893, 395] on p at bounding box center [1038, 447] width 381 height 148
click at [862, 545] on button "Limited Edition" at bounding box center [1038, 546] width 383 height 24
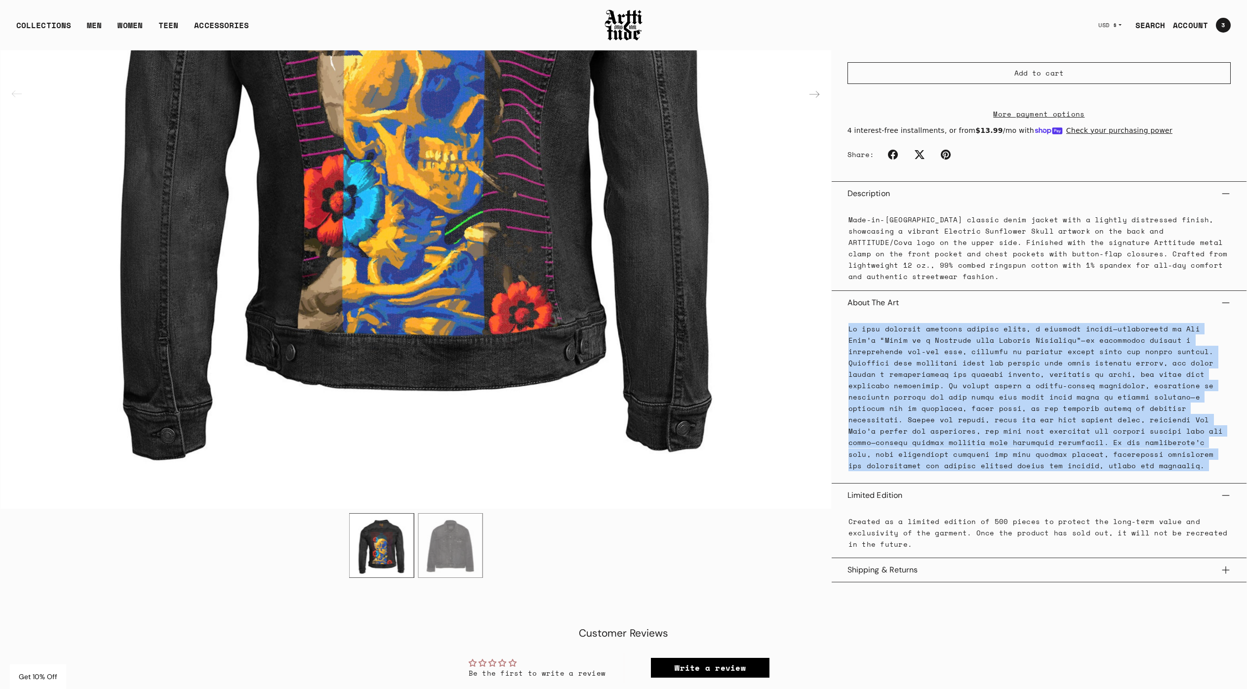
click at [978, 338] on p at bounding box center [1038, 397] width 381 height 148
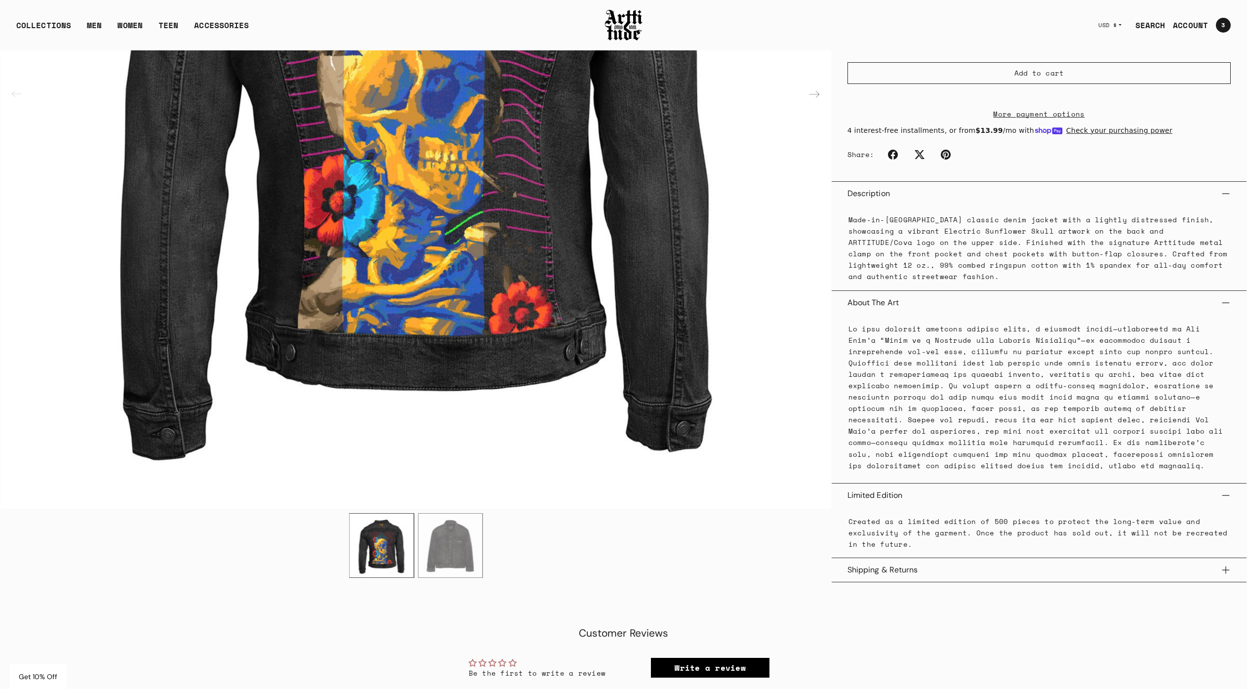
click at [973, 269] on p "Made-in-[GEOGRAPHIC_DATA] classic denim jacket with a lightly distressed finish…" at bounding box center [1038, 248] width 381 height 69
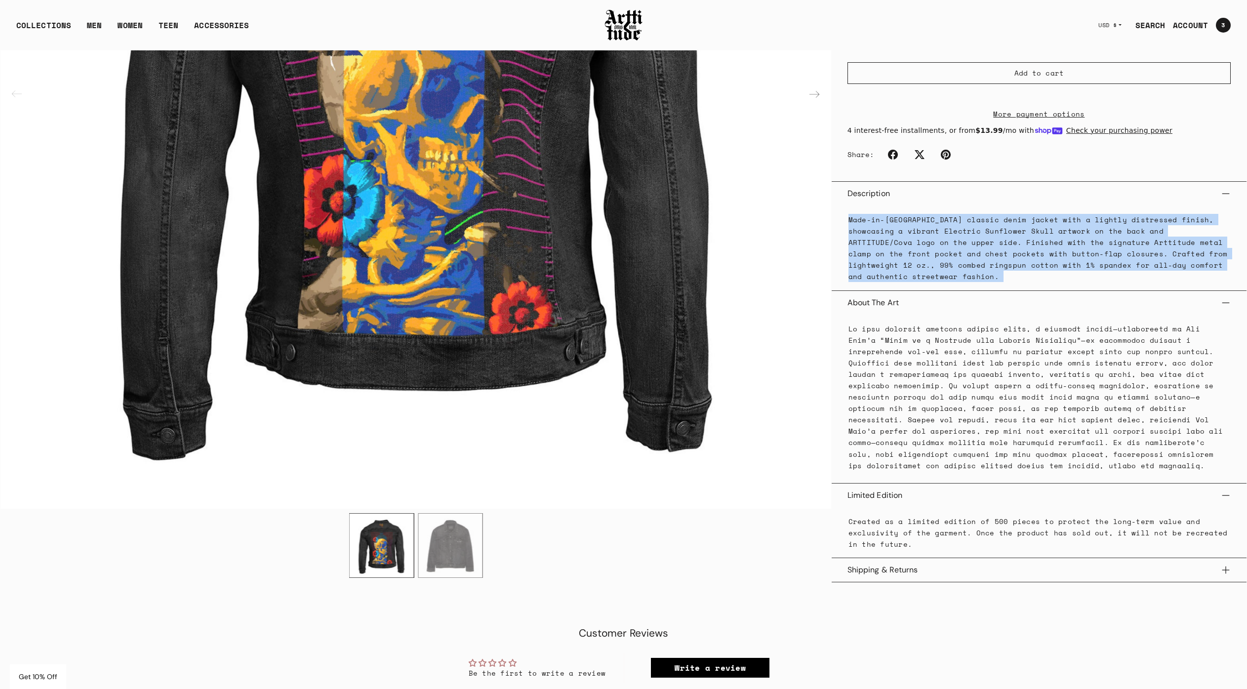
click at [973, 269] on p "Made-in-[GEOGRAPHIC_DATA] classic denim jacket with a lightly distressed finish…" at bounding box center [1038, 248] width 381 height 69
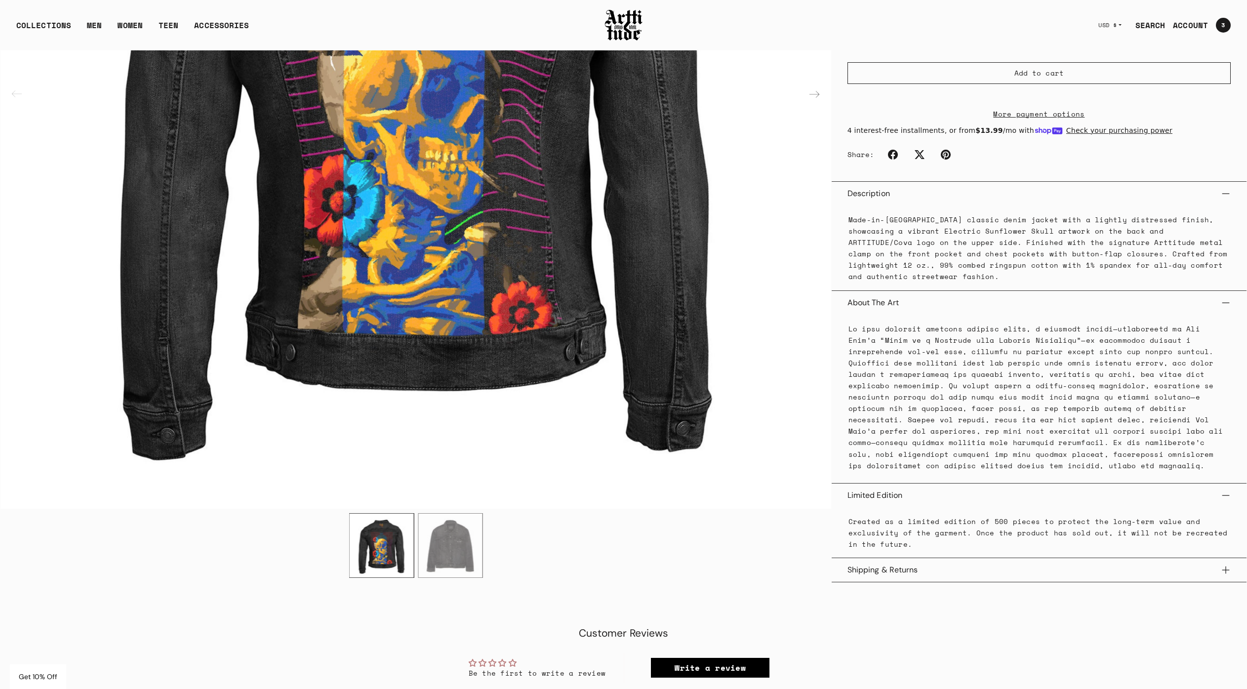
drag, startPoint x: 991, startPoint y: 524, endPoint x: 978, endPoint y: 530, distance: 14.2
click at [990, 524] on p "Created as a limited edition of 500 pieces to protect the long-term value and e…" at bounding box center [1038, 533] width 381 height 34
click at [891, 567] on button "Shipping & Returns" at bounding box center [1038, 570] width 383 height 24
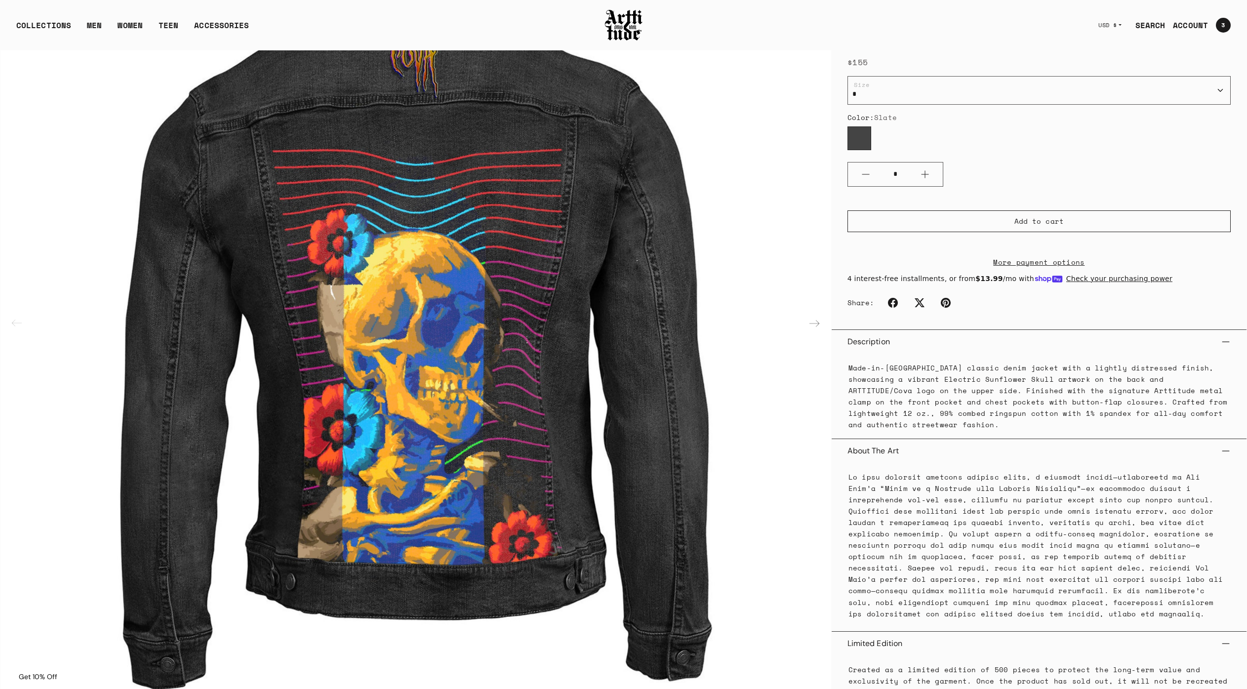
scroll to position [0, 0]
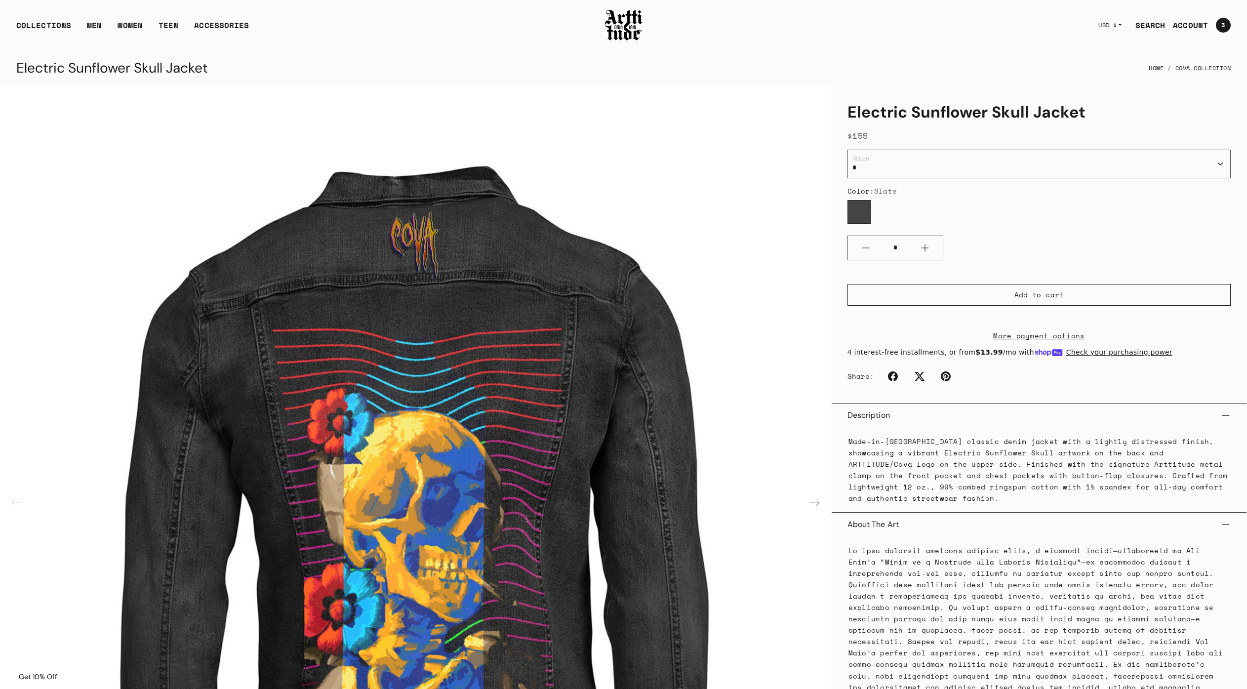
click at [955, 438] on div "Made-in-[GEOGRAPHIC_DATA] classic denim jacket with a lightly distressed finish…" at bounding box center [1038, 470] width 383 height 84
click at [950, 427] on button "Description" at bounding box center [1038, 416] width 383 height 24
